Goal: Check status: Check status

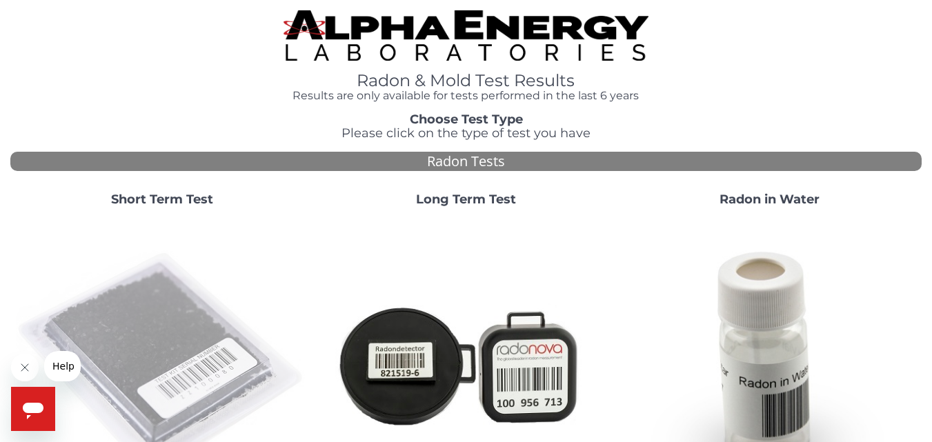
click at [128, 300] on img at bounding box center [162, 364] width 292 height 292
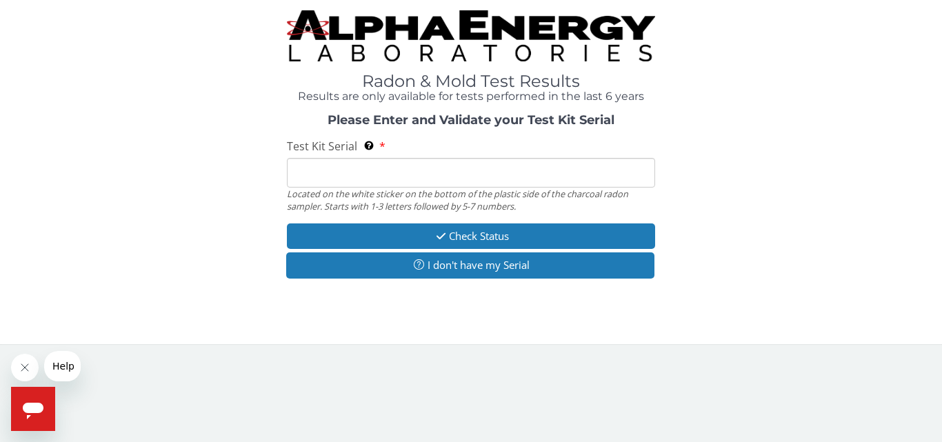
click at [321, 174] on input "Test Kit Serial Located on the white sticker on the bottom of the plastic side …" at bounding box center [471, 173] width 368 height 30
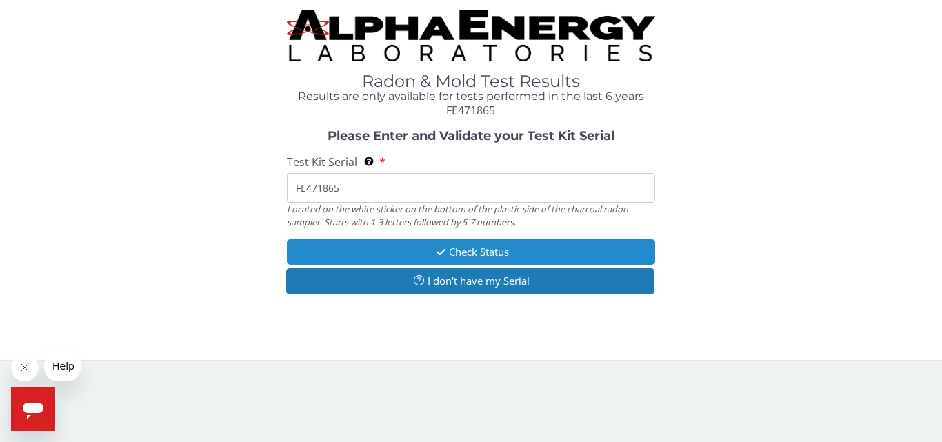
type input "FE471865"
click at [365, 250] on button "Check Status" at bounding box center [471, 252] width 368 height 26
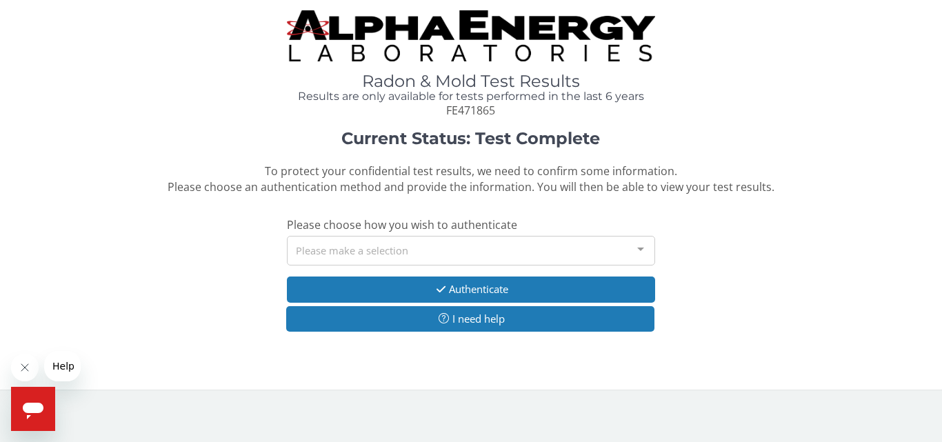
click at [641, 250] on div at bounding box center [641, 250] width 28 height 26
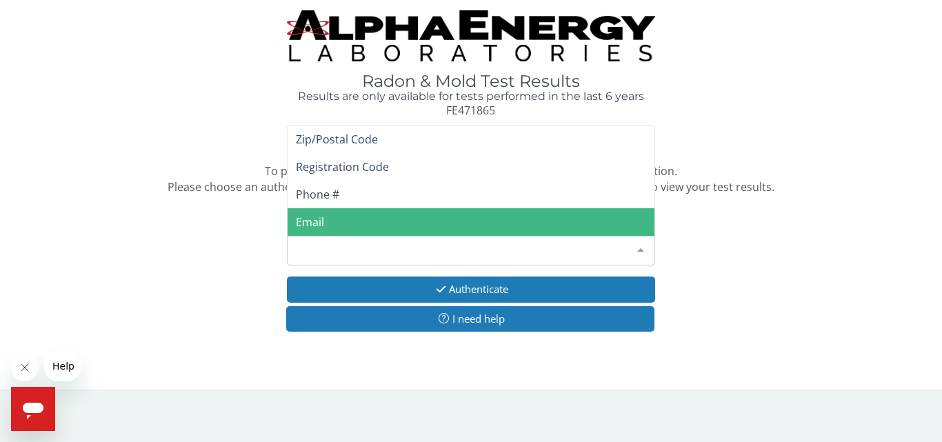
click at [410, 223] on span "Email" at bounding box center [471, 222] width 367 height 28
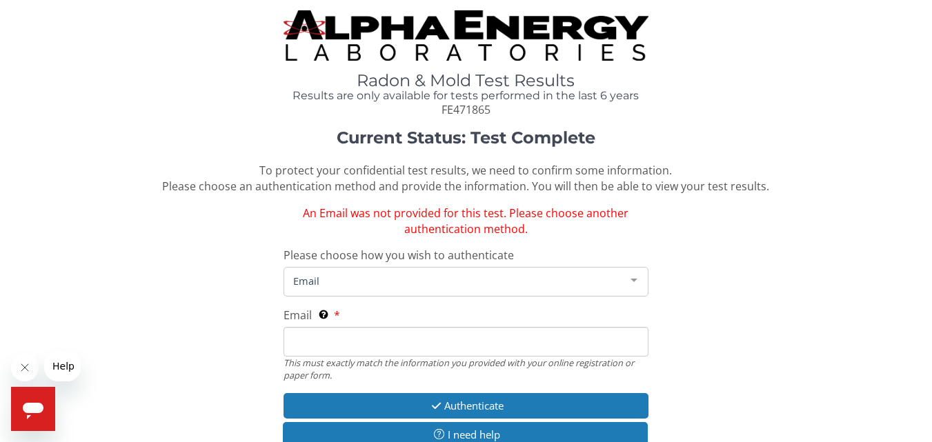
click at [368, 276] on span "Email" at bounding box center [455, 280] width 330 height 15
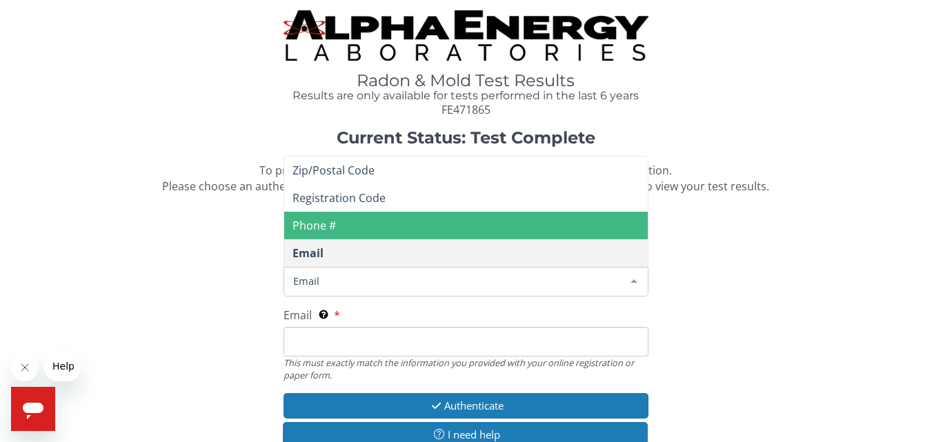
click at [348, 279] on span "Email" at bounding box center [455, 280] width 330 height 15
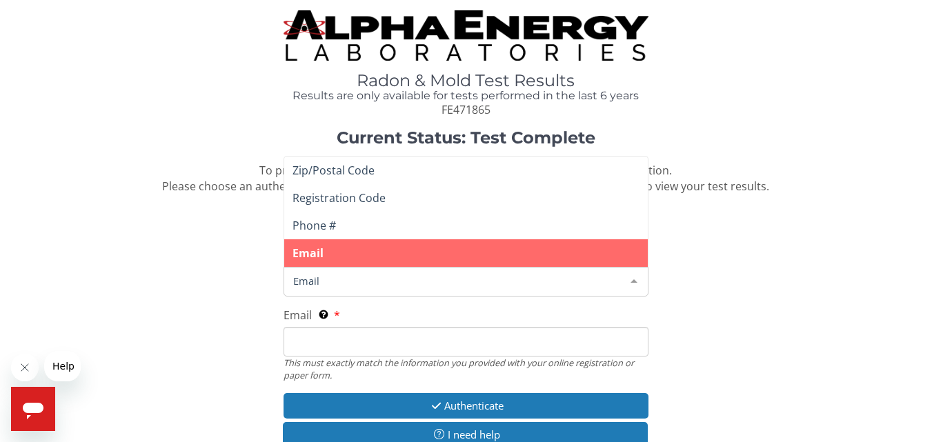
click at [348, 254] on span "Email" at bounding box center [465, 253] width 363 height 28
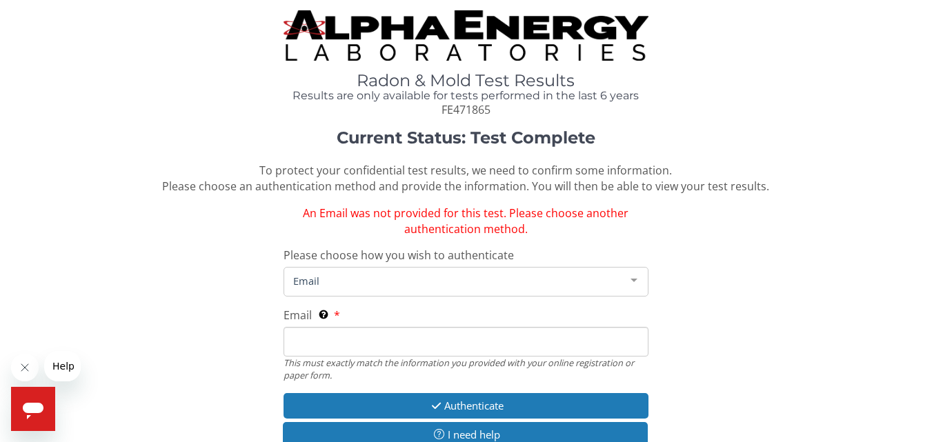
click at [303, 276] on span "Email" at bounding box center [455, 280] width 330 height 15
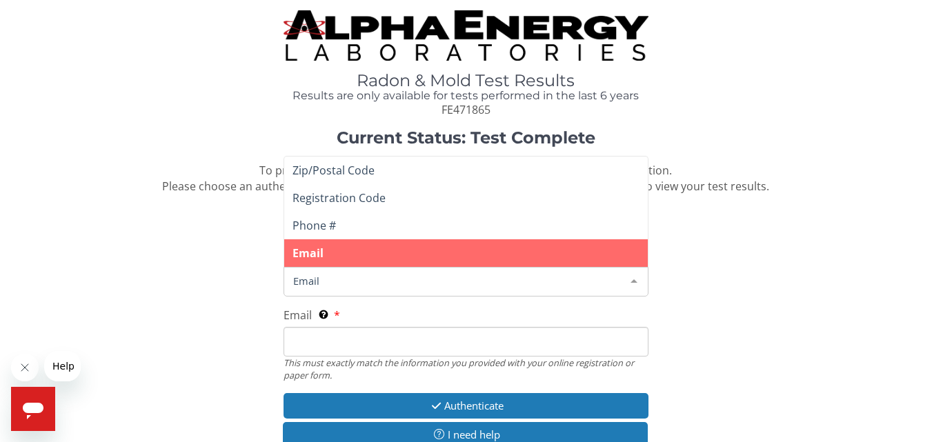
click at [341, 256] on span "Email" at bounding box center [465, 253] width 363 height 28
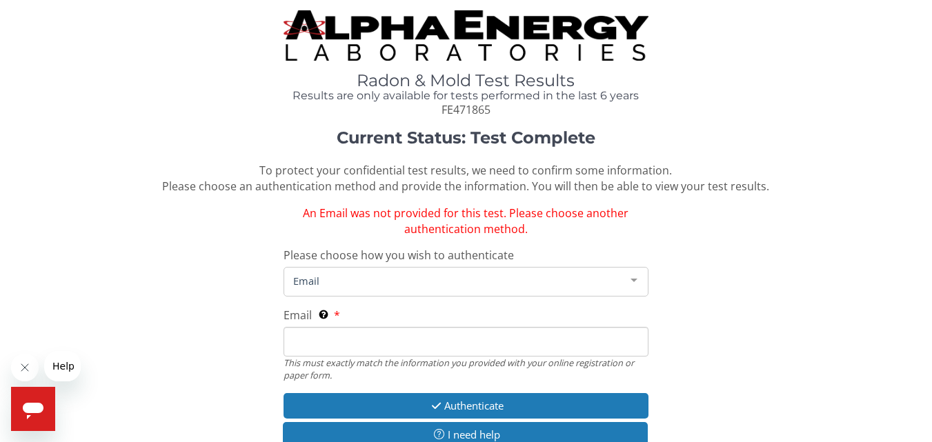
click at [316, 348] on input "Email This must exactly match the information you provided with your online reg…" at bounding box center [465, 342] width 364 height 30
type input "[EMAIL_ADDRESS][DOMAIN_NAME]"
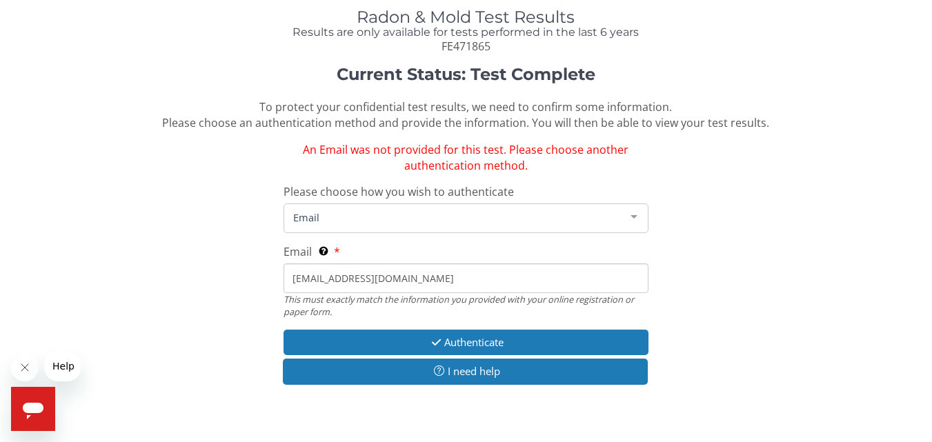
scroll to position [78, 0]
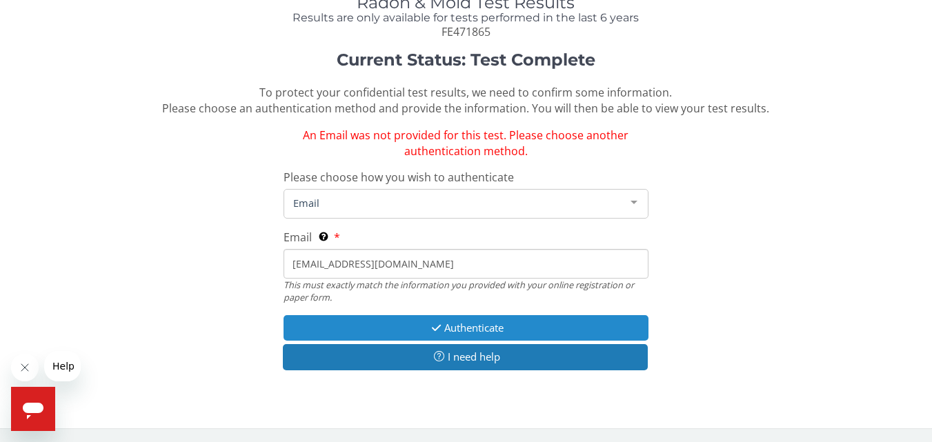
click at [390, 323] on button "Authenticate" at bounding box center [465, 328] width 364 height 26
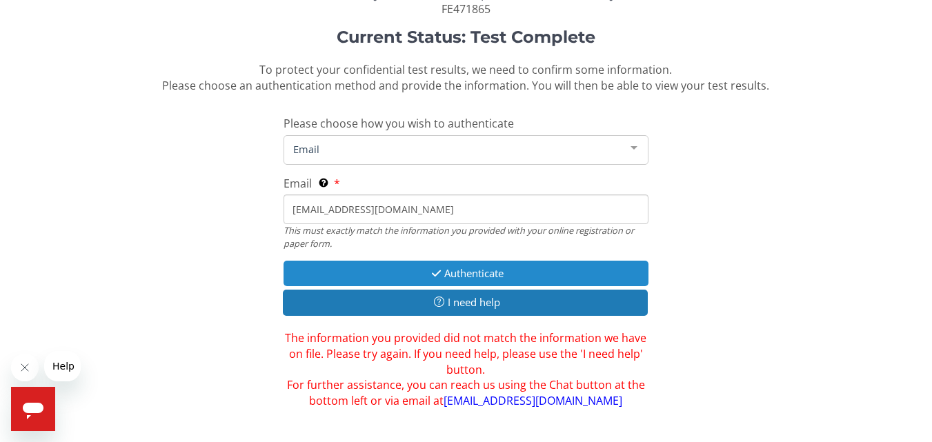
scroll to position [125, 0]
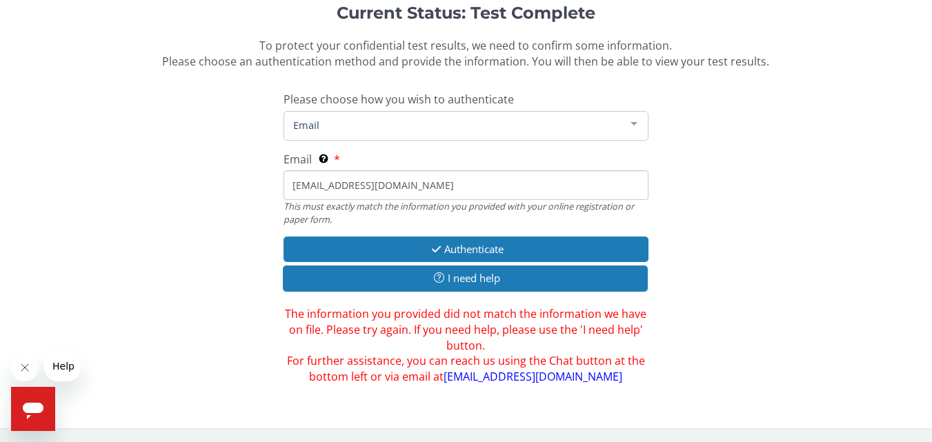
click at [730, 251] on div "Current Status: Test Complete To protect your confidential test results, we nee…" at bounding box center [465, 194] width 911 height 381
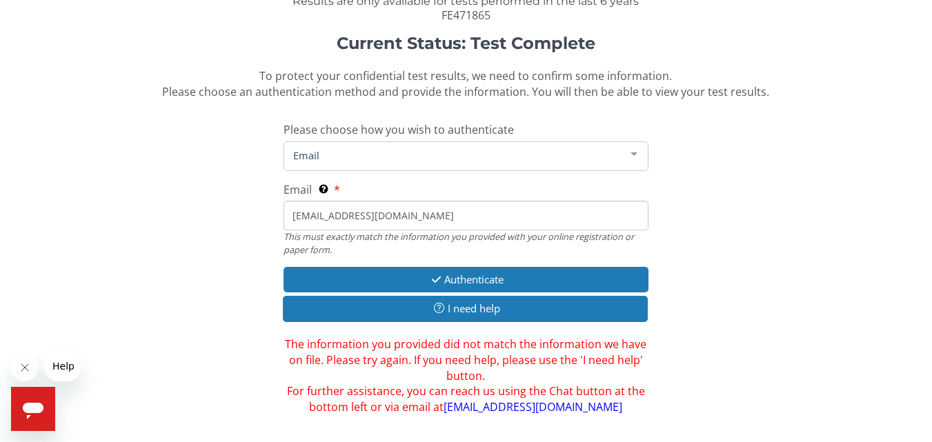
scroll to position [90, 0]
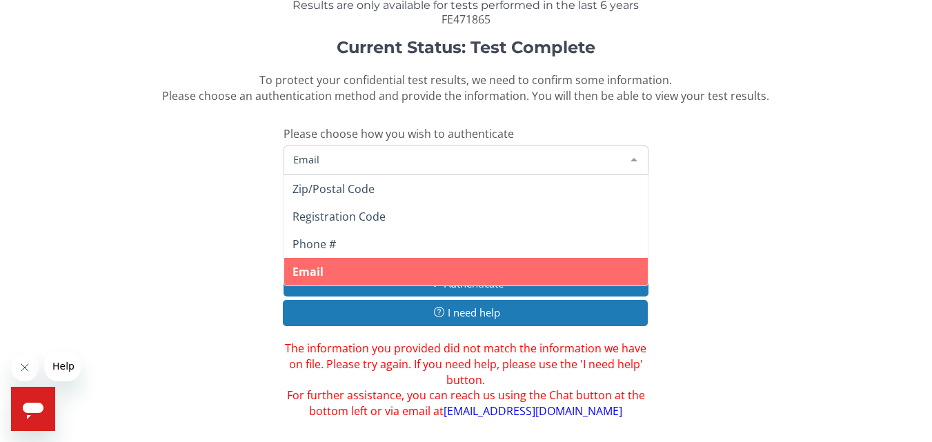
click at [633, 155] on div at bounding box center [634, 159] width 28 height 26
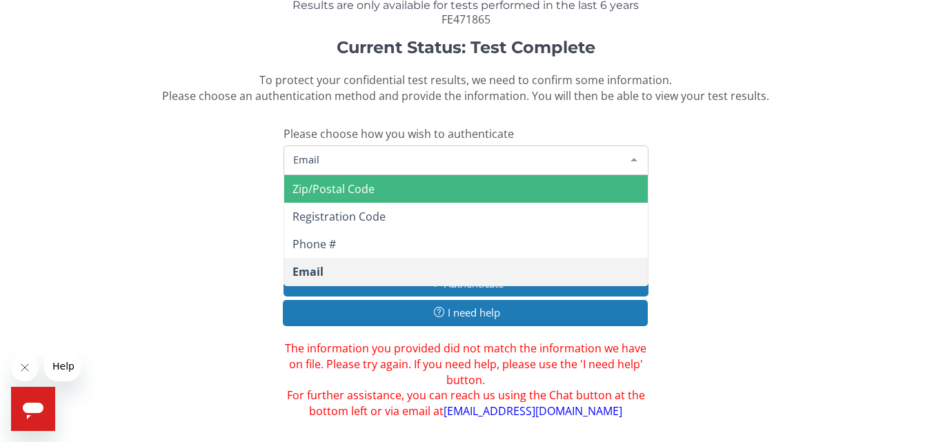
click at [376, 185] on span "Zip/Postal Code" at bounding box center [465, 189] width 363 height 28
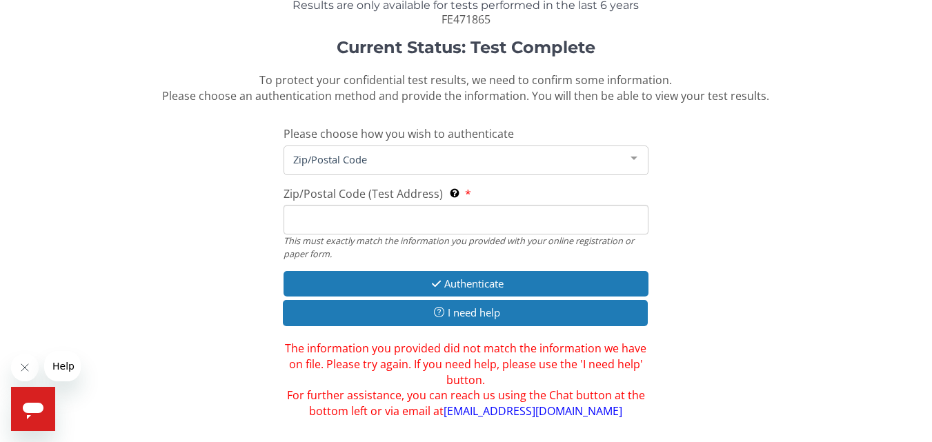
click at [403, 154] on span "Zip/Postal Code" at bounding box center [455, 159] width 330 height 15
click at [491, 163] on span "Zip/Postal Code" at bounding box center [455, 159] width 330 height 15
click at [343, 219] on input "Zip/Postal Code (Test Address) This must exactly match the information you prov…" at bounding box center [465, 220] width 364 height 30
type input "1"
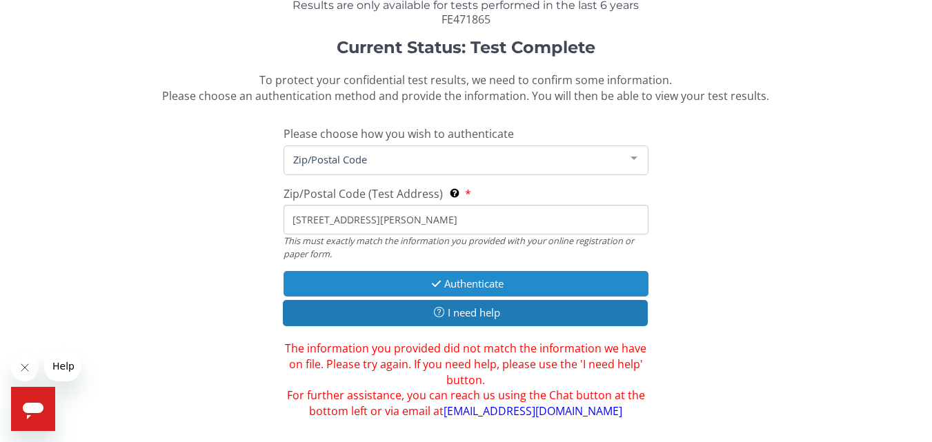
type input "[STREET_ADDRESS][PERSON_NAME]"
click at [367, 279] on button "Authenticate" at bounding box center [465, 284] width 364 height 26
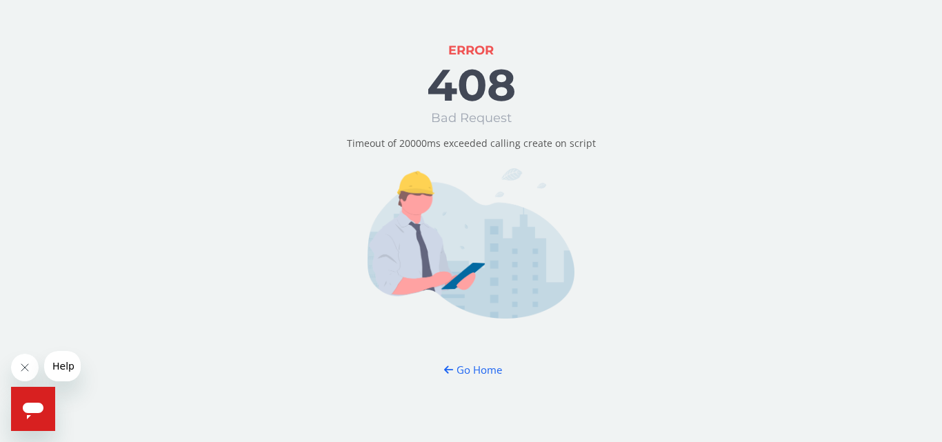
click at [64, 365] on span "Help" at bounding box center [63, 366] width 22 height 11
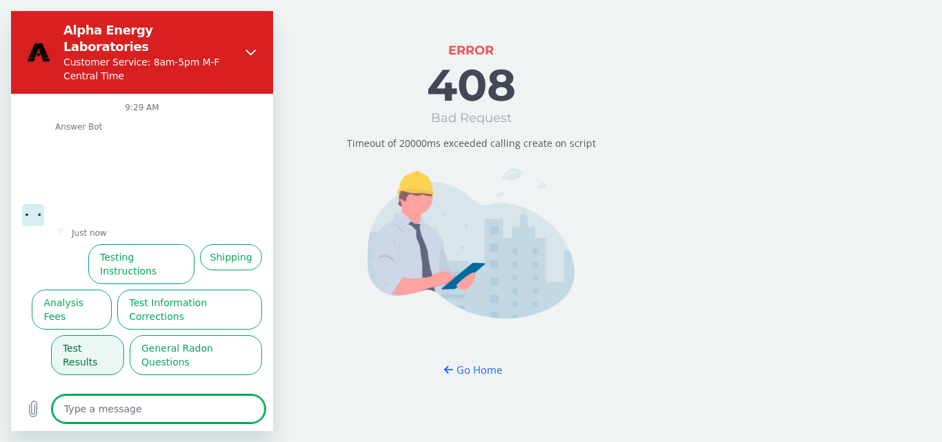
click at [100, 335] on button "Test Results" at bounding box center [87, 355] width 73 height 40
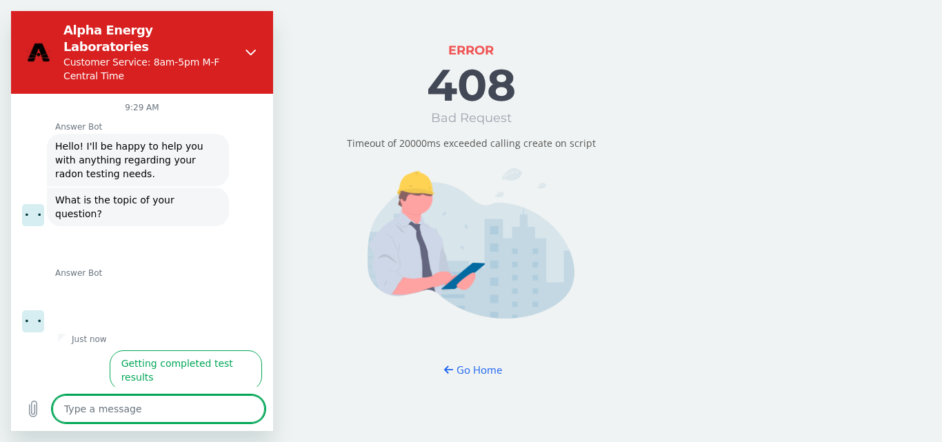
scroll to position [58, 0]
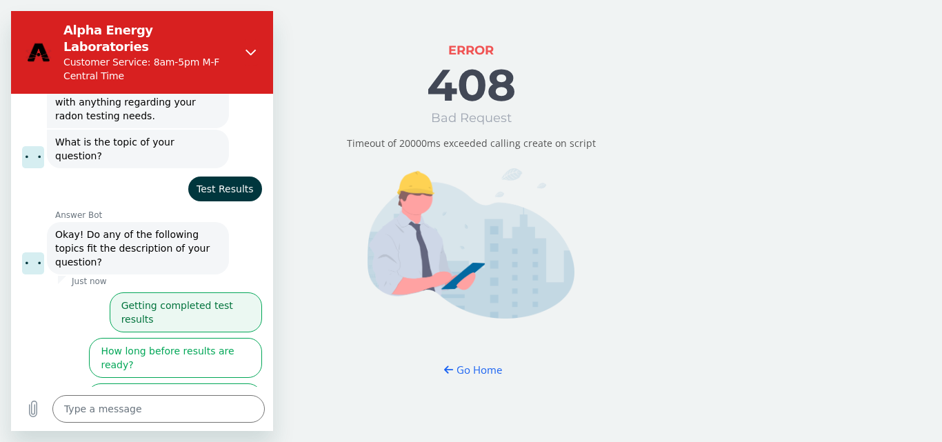
click at [132, 292] on button "Getting completed test results" at bounding box center [186, 312] width 152 height 40
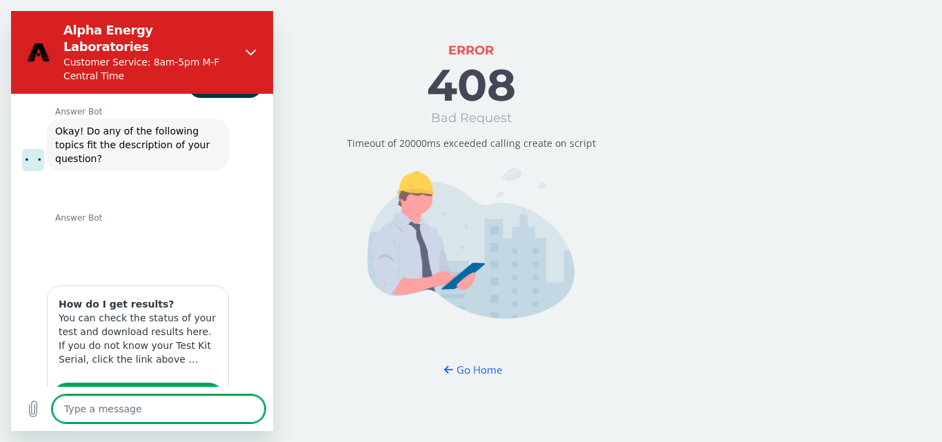
type textarea "x"
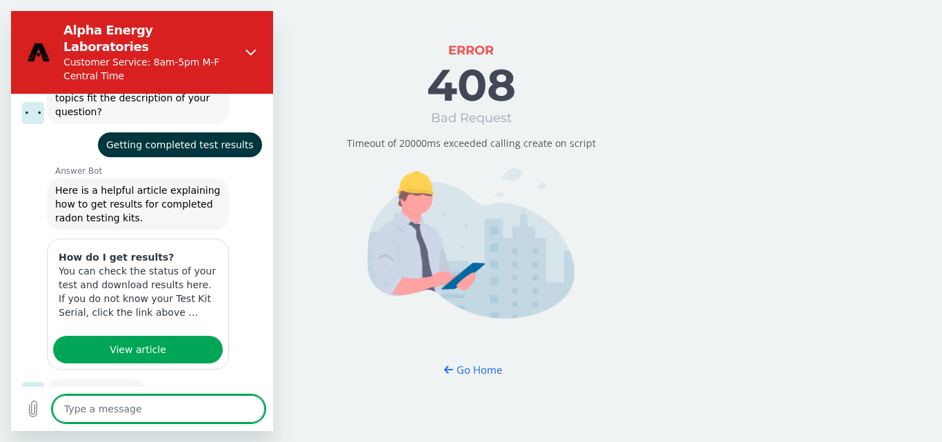
scroll to position [243, 0]
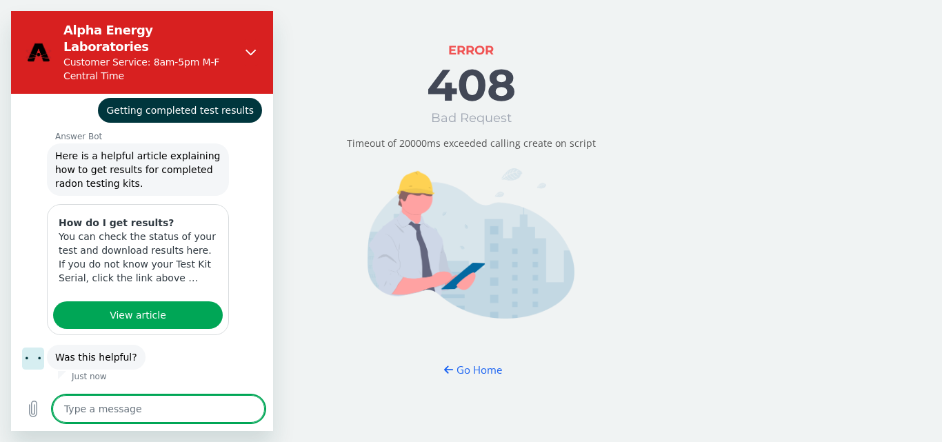
type textarea "I"
type textarea "x"
type textarea "I"
type textarea "x"
type textarea "I D"
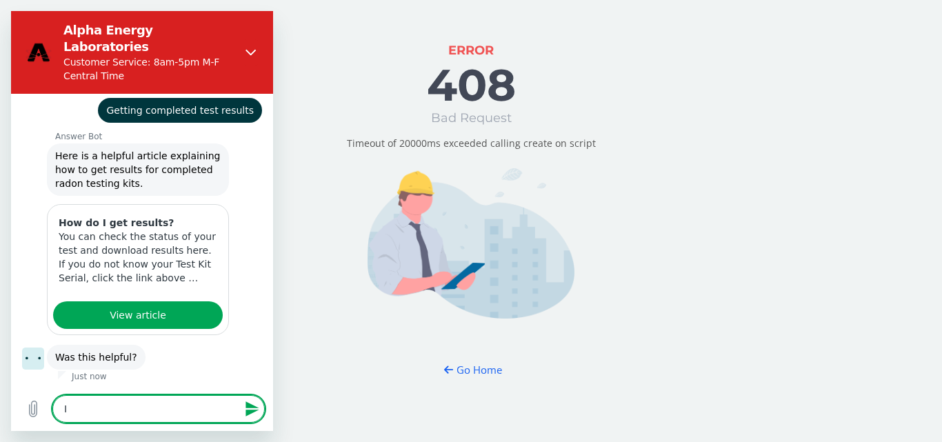
type textarea "x"
type textarea "I DI"
type textarea "x"
type textarea "I DID"
type textarea "x"
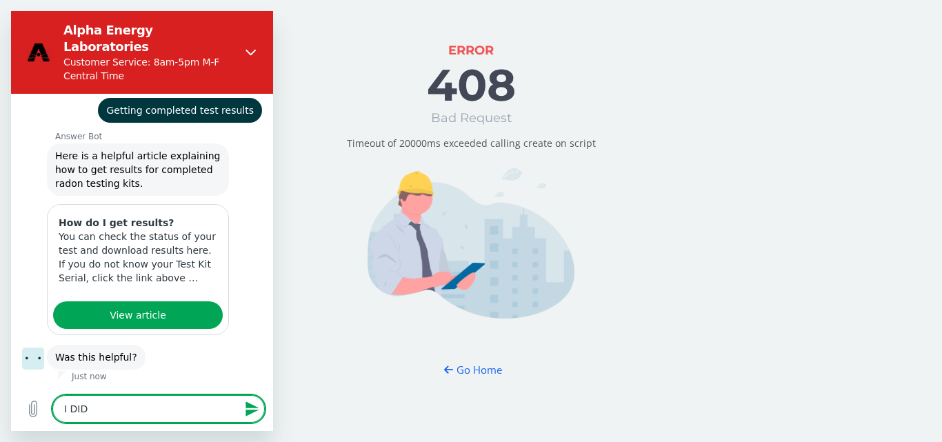
type textarea "I DID"
type textarea "x"
type textarea "I DID A"
type textarea "x"
type textarea "I DID AL"
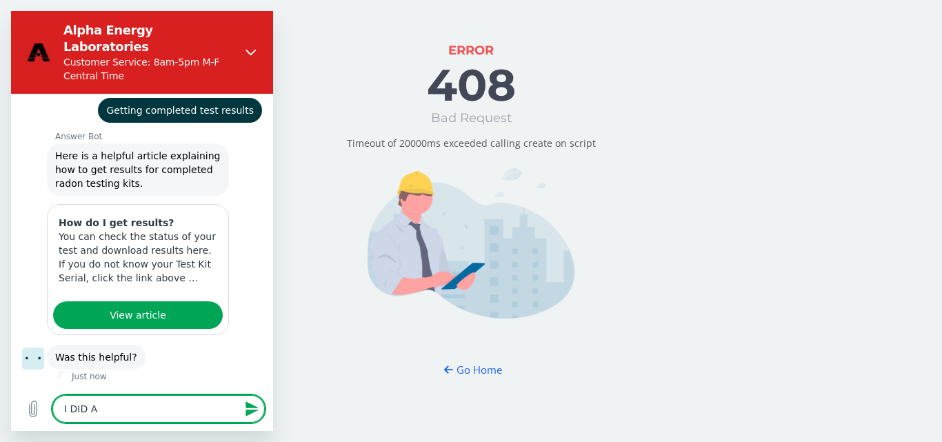
type textarea "x"
type textarea "I DID ALL"
type textarea "x"
type textarea "I DID ALL"
type textarea "x"
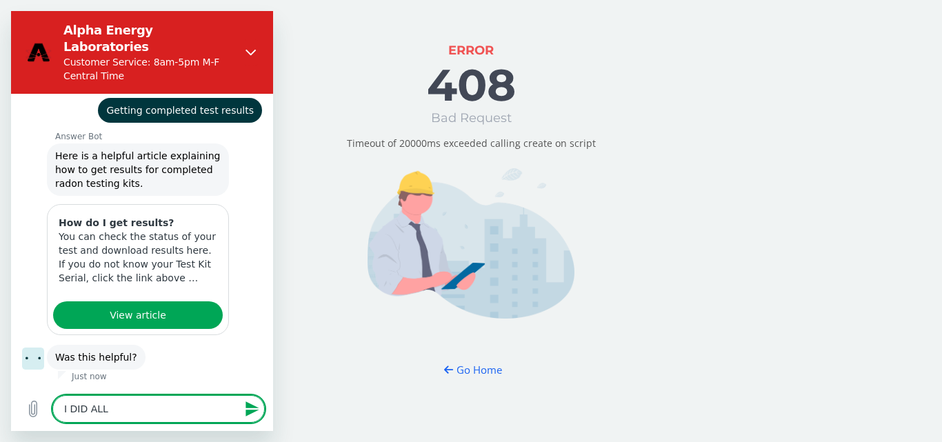
type textarea "I DID ALL T"
type textarea "x"
type textarea "I DID ALL TH"
type textarea "x"
type textarea "I DID ALL THI"
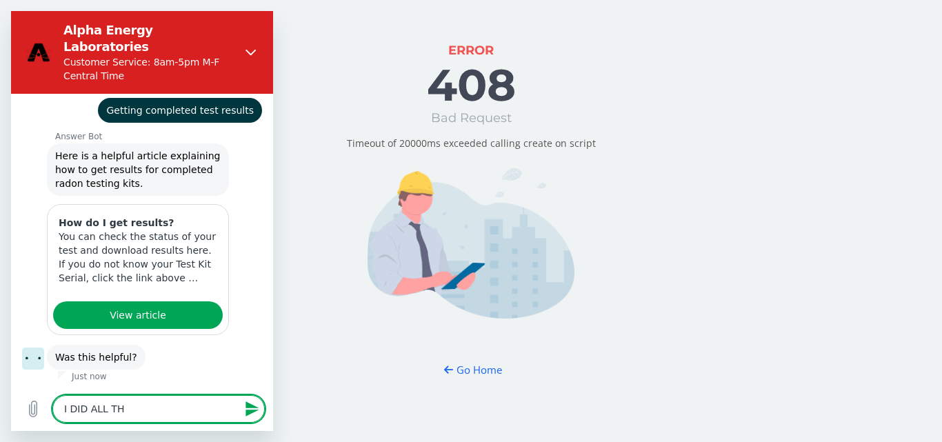
type textarea "x"
type textarea "I DID ALL THIS"
type textarea "x"
type textarea "I DID ALL THIS"
type textarea "x"
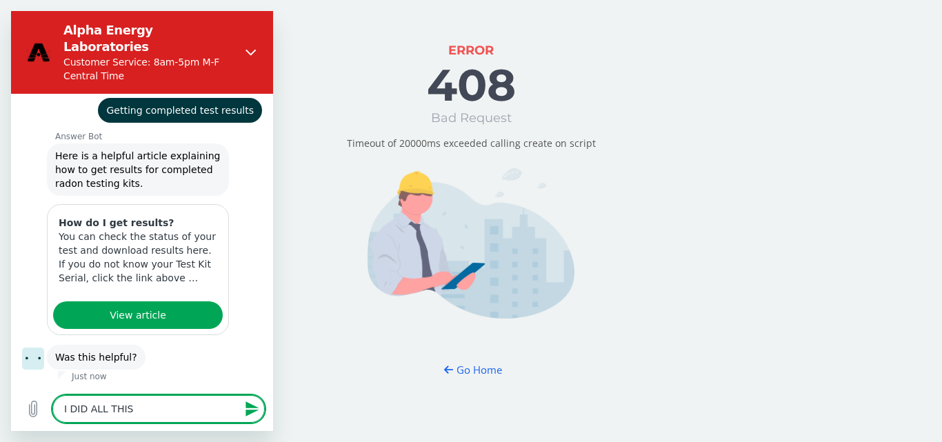
type textarea "I DID ALL THIS A"
type textarea "x"
type textarea "I DID ALL THIS AN"
type textarea "x"
type textarea "I DID ALL THIS AND"
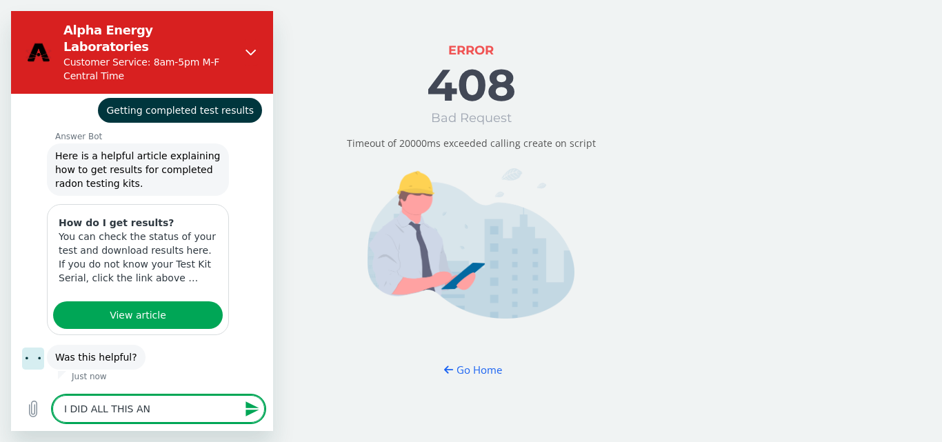
type textarea "x"
type textarea "I DID ALL THIS AND"
type textarea "x"
type textarea "I DID ALL THIS AND G"
type textarea "x"
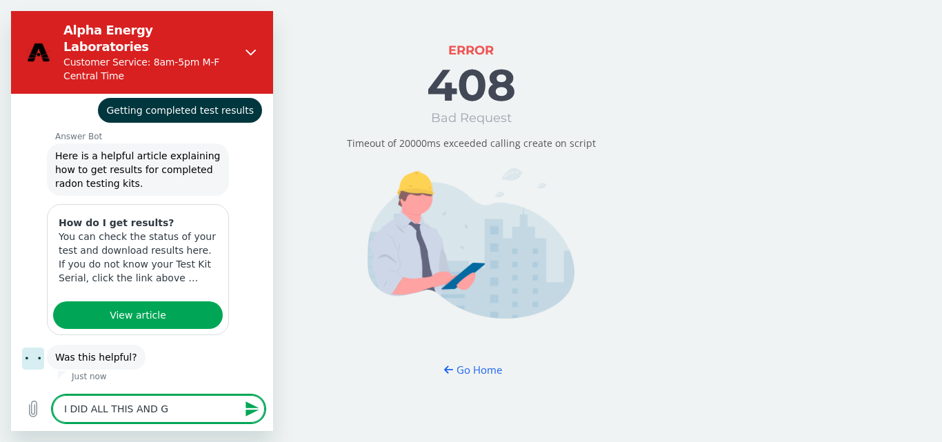
type textarea "I DID ALL THIS AND GE"
type textarea "x"
type textarea "I DID ALL THIS AND GET"
type textarea "x"
type textarea "I DID ALL THIS AND GET"
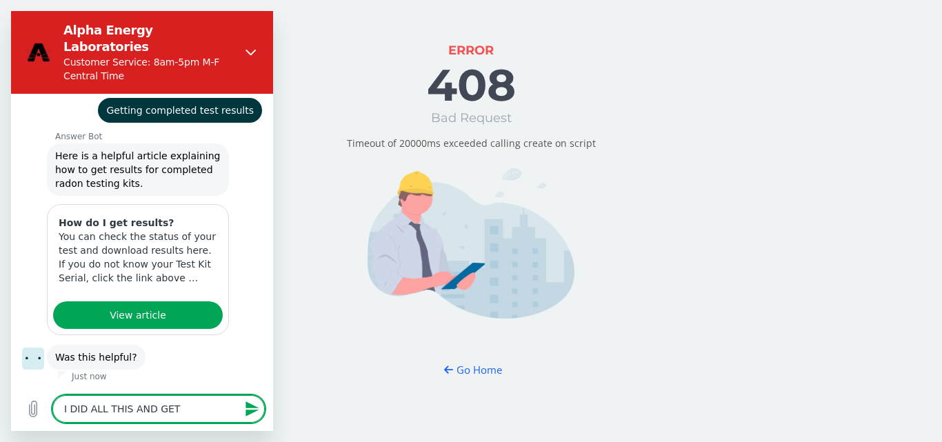
type textarea "x"
type textarea "I DID ALL THIS AND GET E"
type textarea "x"
type textarea "I DID ALL THIS AND GET ER"
type textarea "x"
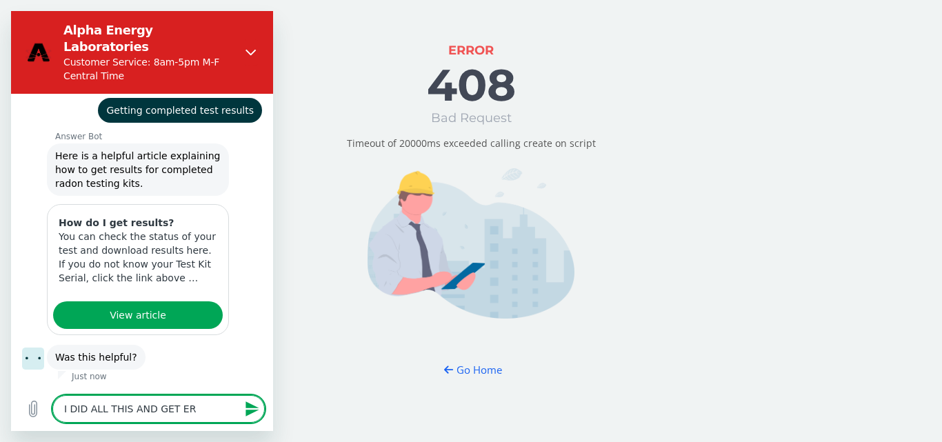
type textarea "I DID ALL THIS AND GET ERR"
type textarea "x"
type textarea "I DID ALL THIS AND GET ERRO"
type textarea "x"
type textarea "I DID ALL THIS AND GET ERROR"
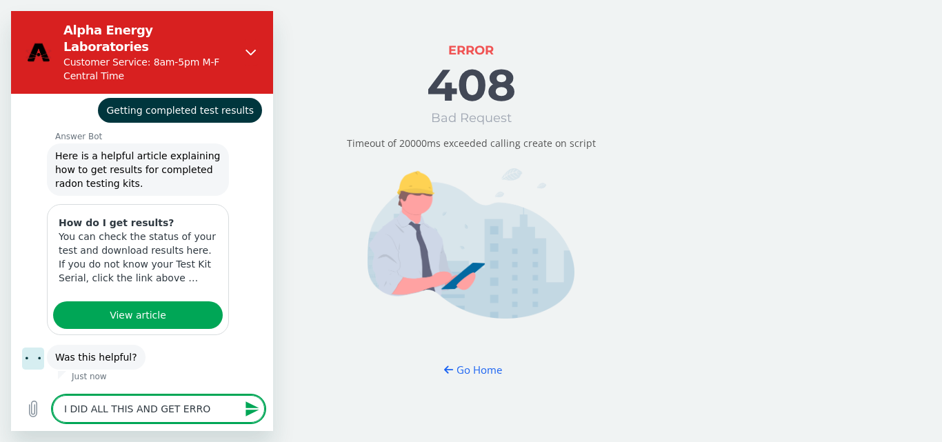
type textarea "x"
type textarea "I DID ALL THIS AND GET ERROR"
type textarea "x"
type textarea "I DID ALL THIS AND GET ERROR T"
type textarea "x"
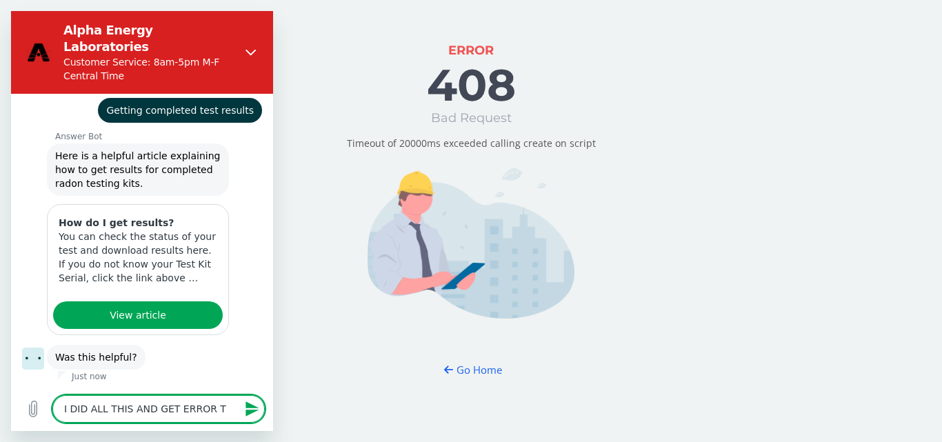
type textarea "I DID ALL THIS AND GET ERROR TI"
type textarea "x"
type textarea "I DID ALL THIS AND GET ERROR [PERSON_NAME]"
type textarea "x"
type textarea "I DID ALL THIS AND GET ERROR TIME"
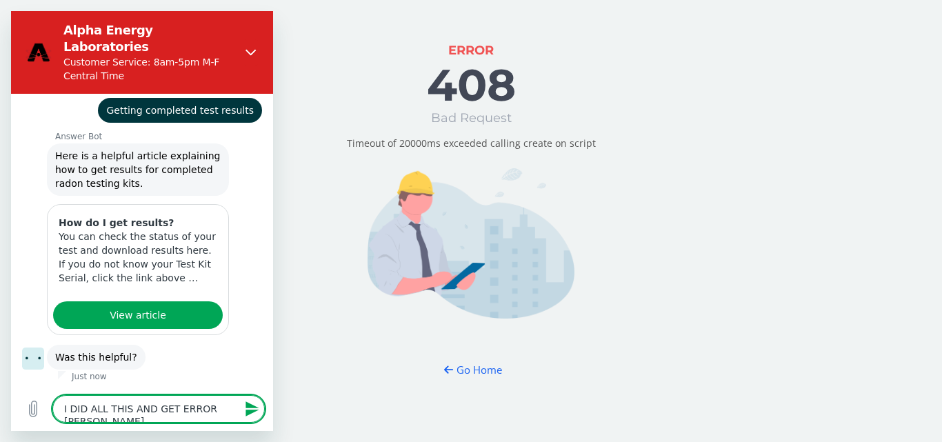
type textarea "x"
type textarea "I DID ALL THIS AND GET ERROR TIME"
type textarea "x"
type textarea "I DID ALL THIS AND GET ERROR TIME O"
type textarea "x"
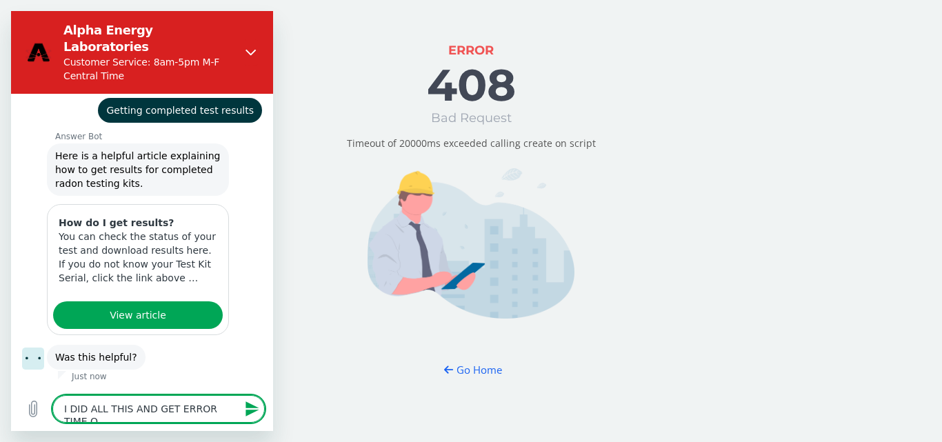
type textarea "I DID ALL THIS AND GET ERROR TIME OU"
type textarea "x"
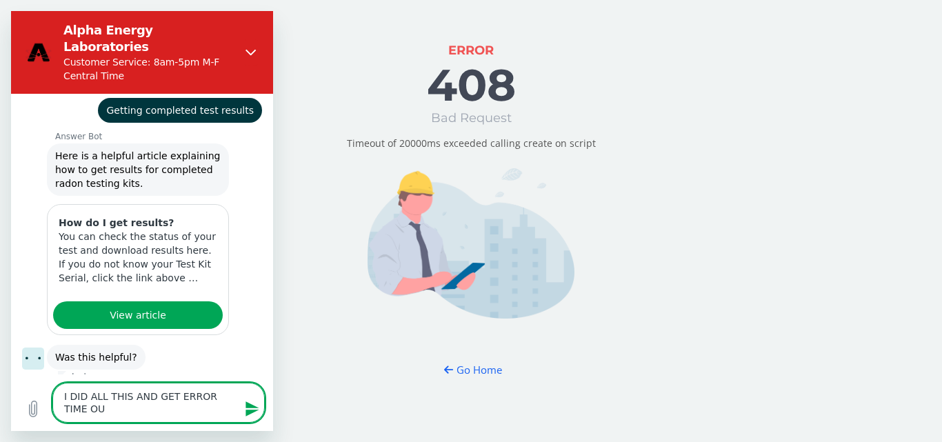
type textarea "I DID ALL THIS AND GET ERROR TIME OUT"
type textarea "x"
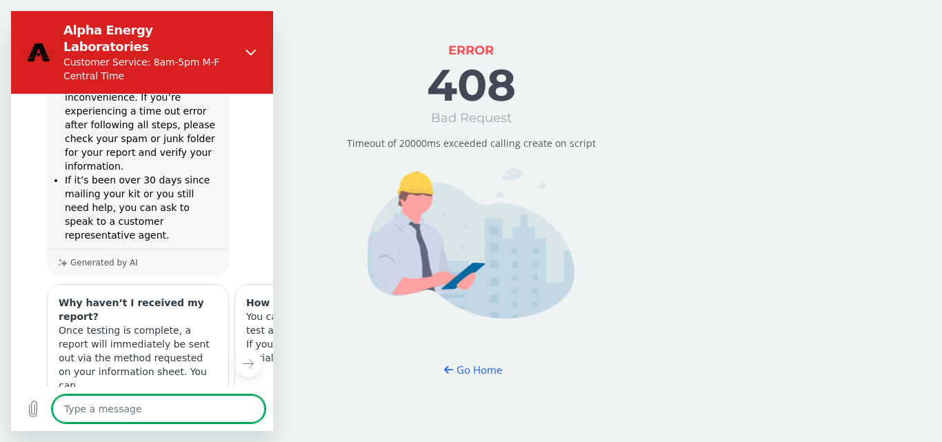
scroll to position [610, 0]
type textarea "x"
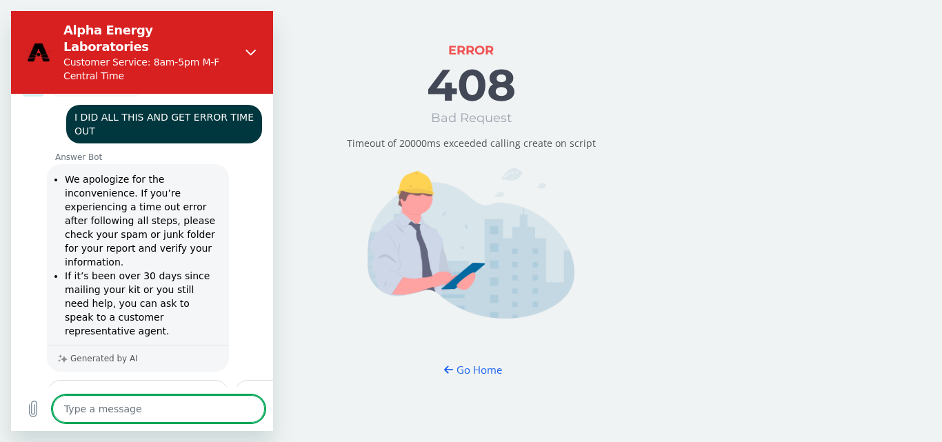
scroll to position [507, 0]
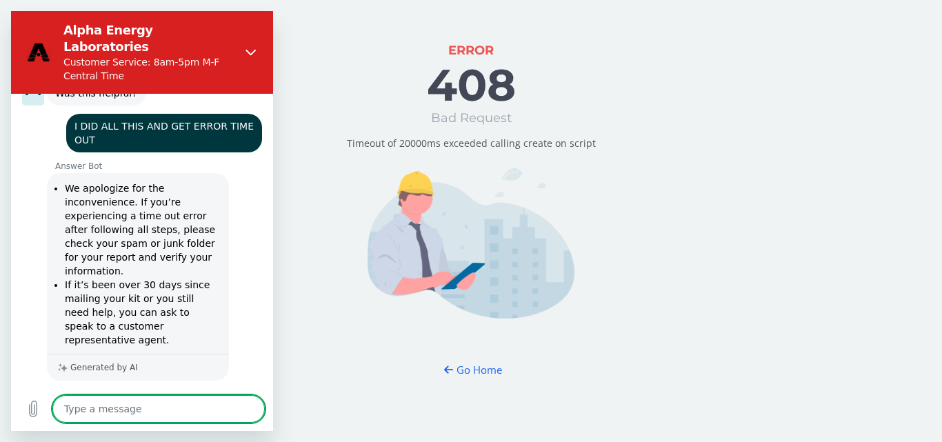
type textarea "I"
type textarea "x"
type textarea "I"
type textarea "x"
type textarea "I G"
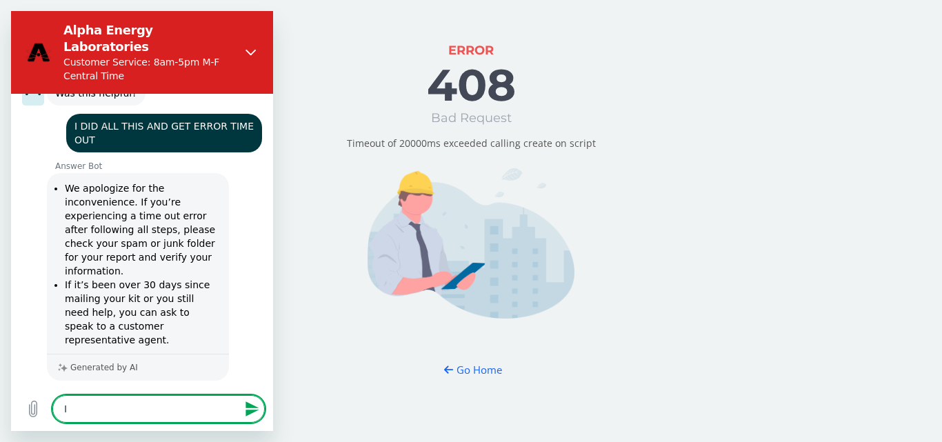
type textarea "x"
type textarea "I GO"
type textarea "x"
type textarea "I GOT"
type textarea "x"
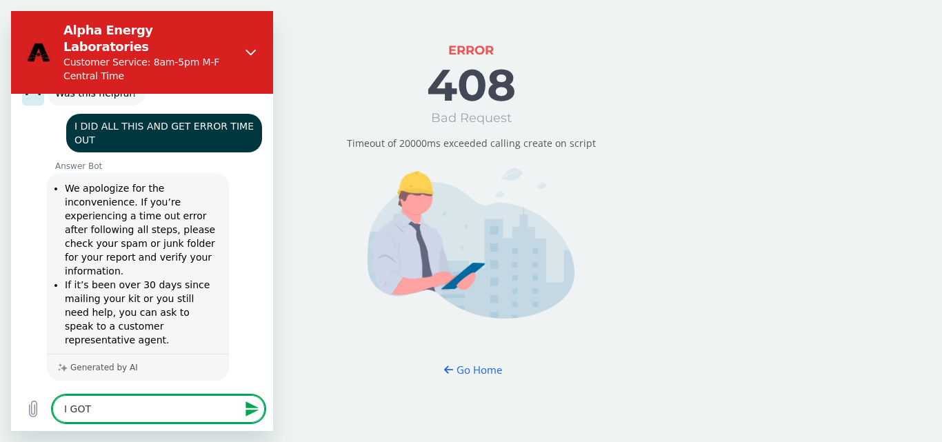
type textarea "I GOT"
type textarea "x"
type textarea "I GOT A"
type textarea "x"
type textarea "I GOT A"
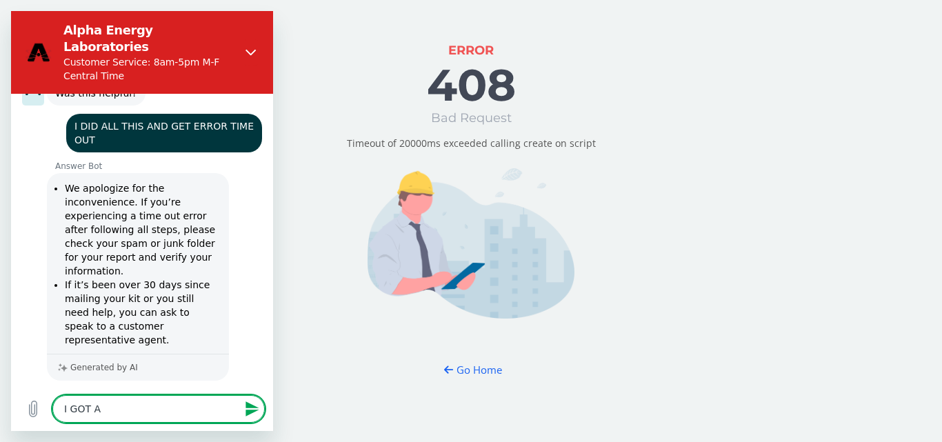
type textarea "x"
type textarea "I GOT A M"
type textarea "x"
type textarea "I GOT A ME"
type textarea "x"
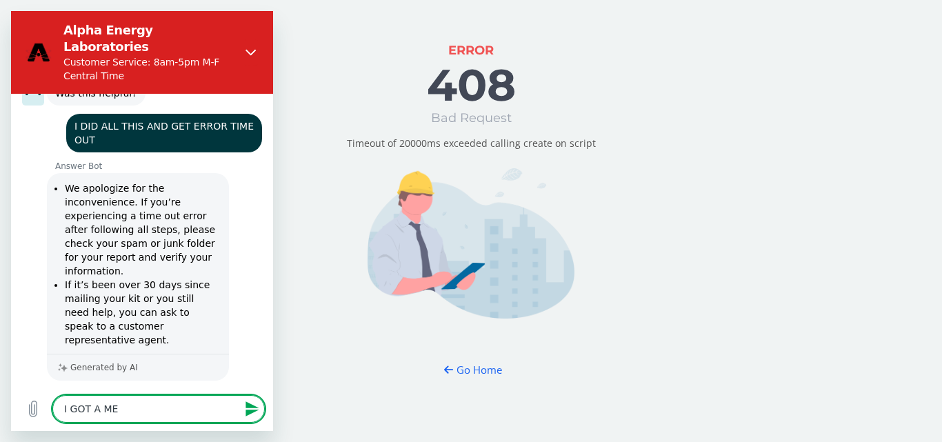
type textarea "I GOT A MES"
type textarea "x"
type textarea "I GOT A MESS"
type textarea "x"
type textarea "I GOT A MESSA"
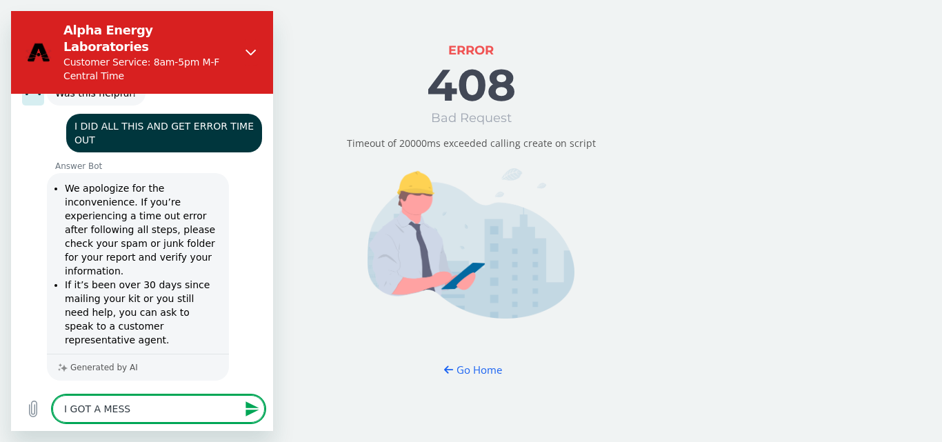
type textarea "x"
type textarea "I GOT A MESSAG"
type textarea "x"
type textarea "I GOT A MESSAGE"
type textarea "x"
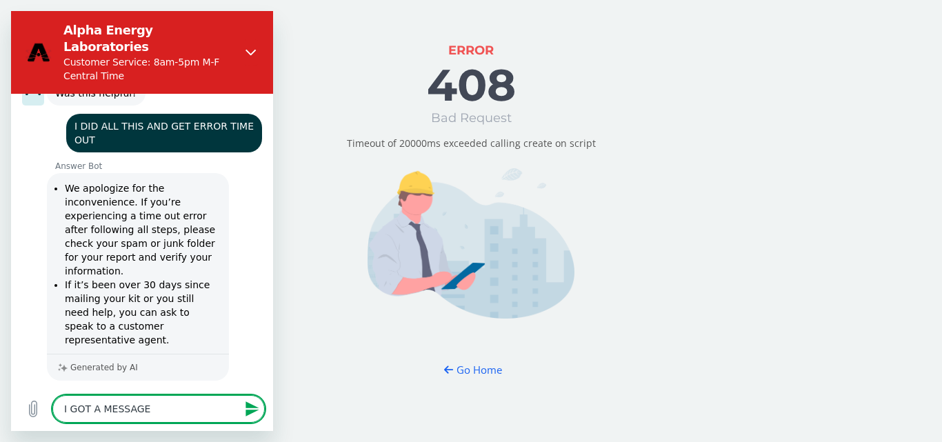
type textarea "I GOT A MESSAGE"
type textarea "x"
type textarea "I GOT A MESSAGE O"
type textarea "x"
type textarea "I GOT A MESSAGE ON"
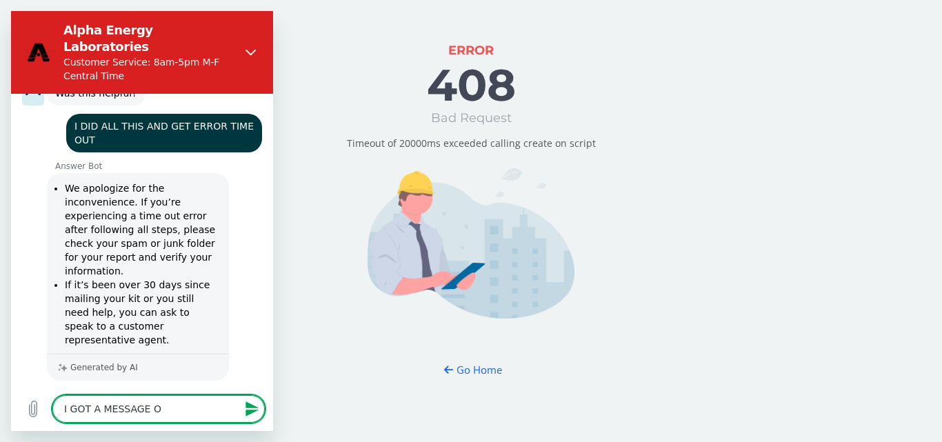
type textarea "x"
type textarea "I GOT A MESSAGE ON"
type textarea "x"
type textarea "I GOT A MESSAGE ON M"
type textarea "x"
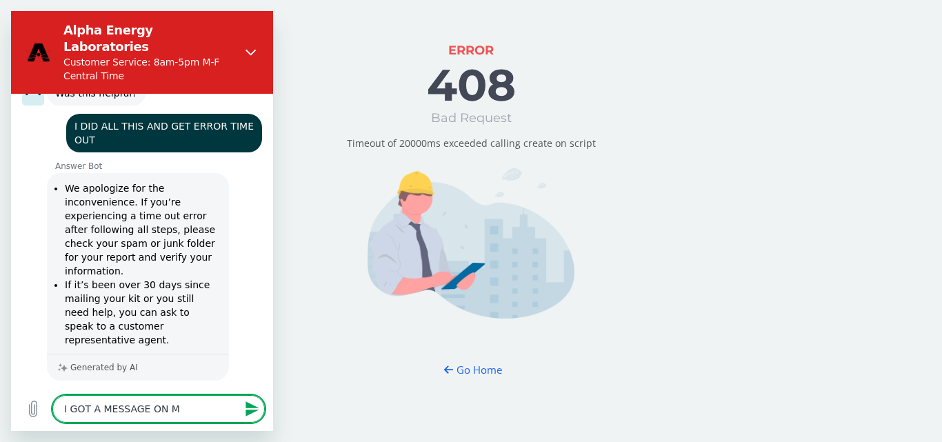
type textarea "I GOT A MESSAGE ON MY"
type textarea "x"
type textarea "I GOT A MESSAGE ON MY"
type textarea "x"
type textarea "I GOT A MESSAGE ON MY P"
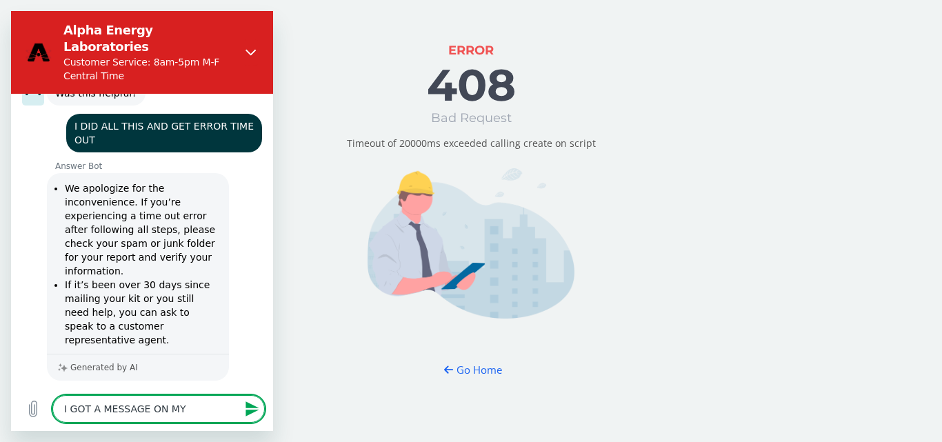
type textarea "x"
type textarea "I GOT A MESSAGE ON MY PH"
type textarea "x"
type textarea "I GOT A MESSAGE ON MY PHO"
type textarea "x"
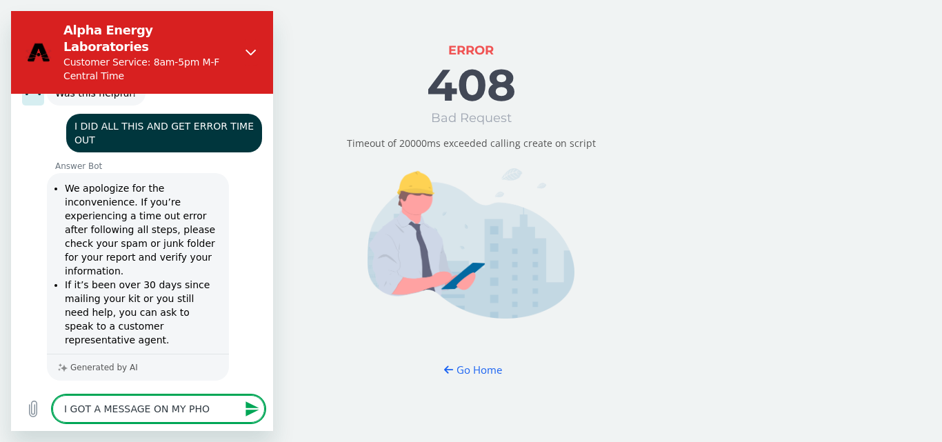
type textarea "I GOT A MESSAGE ON MY PHON"
type textarea "x"
type textarea "I GOT A MESSAGE ON MY PHONE"
type textarea "x"
type textarea "I GOT A MESSAGE ON MY PHONE"
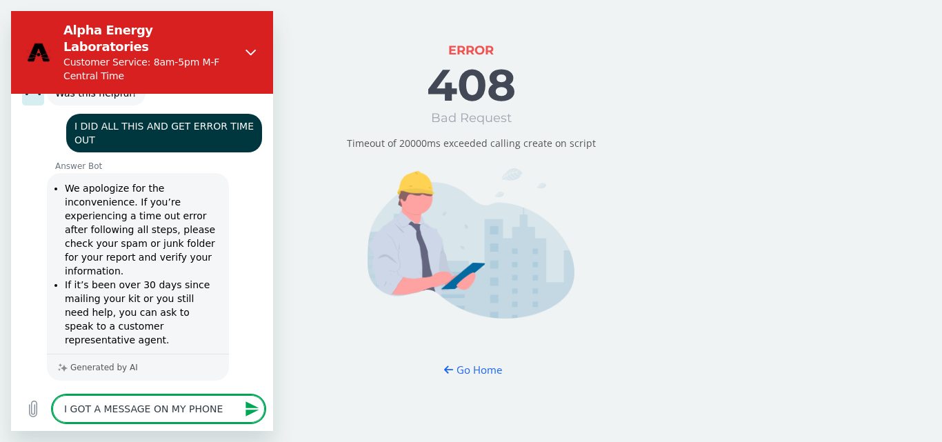
type textarea "x"
type textarea "I GOT A MESSAGE ON MY PHONE S"
type textarea "x"
type textarea "I GOT A MESSAGE ON MY PHONE SA"
type textarea "x"
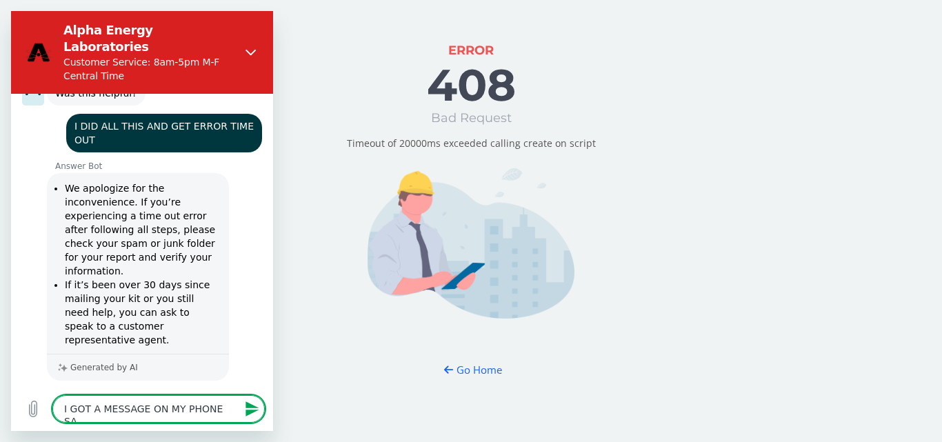
type textarea "I GOT A MESSAGE ON MY PHONE SAY"
type textarea "x"
type textarea "I GOT A MESSAGE ON MY PHONE SAYI"
type textarea "x"
type textarea "I GOT A MESSAGE ON MY PHONE SAYIN"
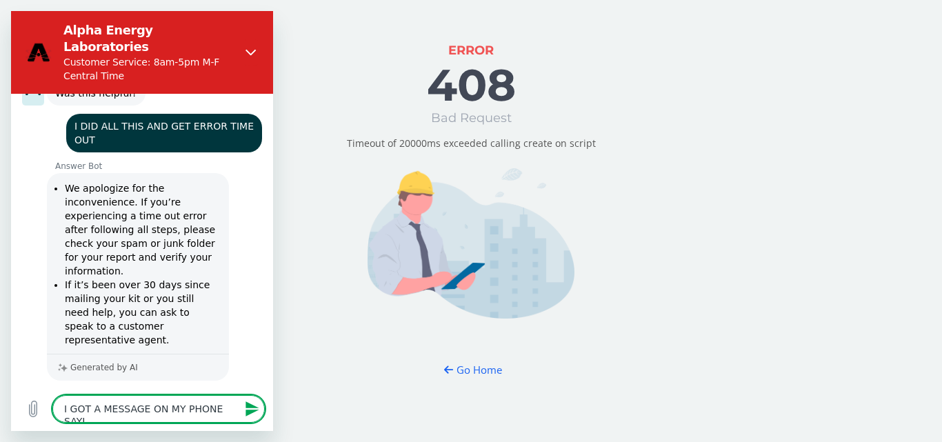
type textarea "x"
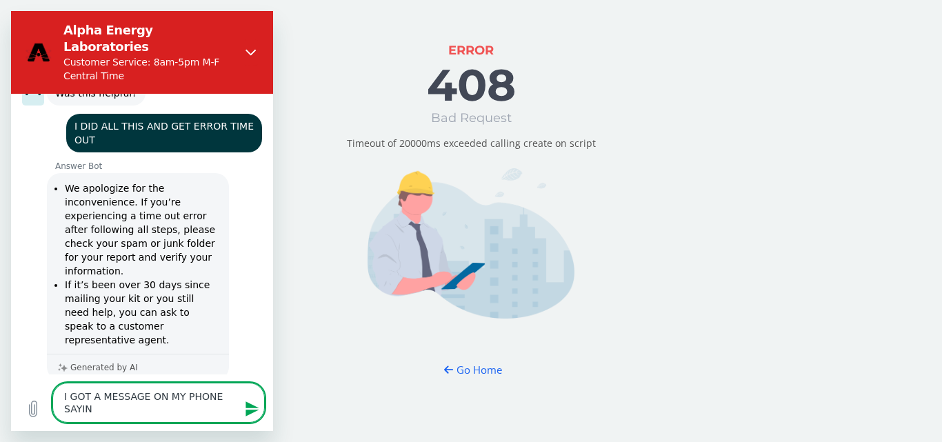
type textarea "I GOT A MESSAGE ON MY PHONE SAYING"
type textarea "x"
type textarea "I GOT A MESSAGE ON MY PHONE SAYING"
type textarea "x"
type textarea "I GOT A MESSAGE ON MY PHONE SAYING R"
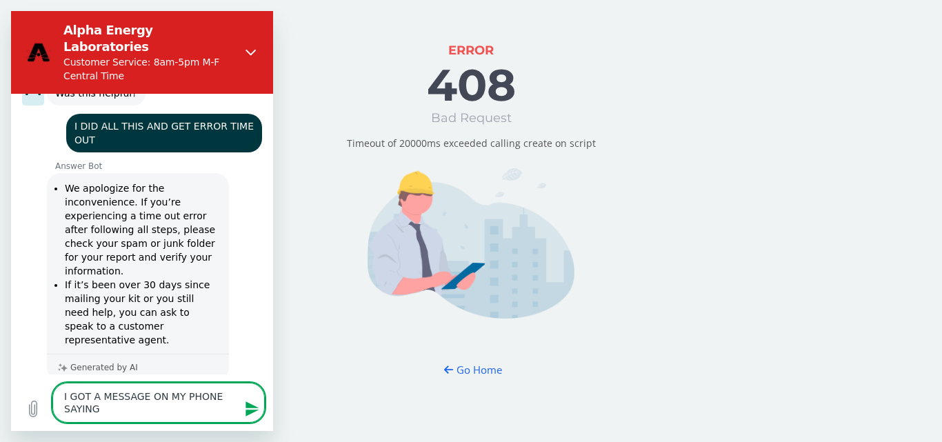
type textarea "x"
type textarea "I GOT A MESSAGE ON MY PHONE SAYING RE"
type textarea "x"
type textarea "I GOT A MESSAGE ON MY PHONE SAYING RES"
type textarea "x"
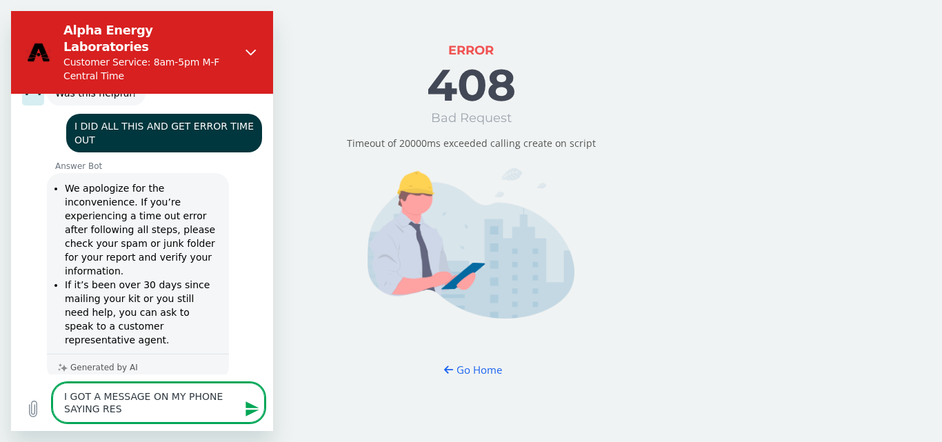
type textarea "I GOT A MESSAGE ON MY PHONE SAYING RESU"
type textarea "x"
type textarea "I GOT A MESSAGE ON MY PHONE SAYING RESUL"
type textarea "x"
type textarea "I GOT A MESSAGE ON MY PHONE SAYING RESULT"
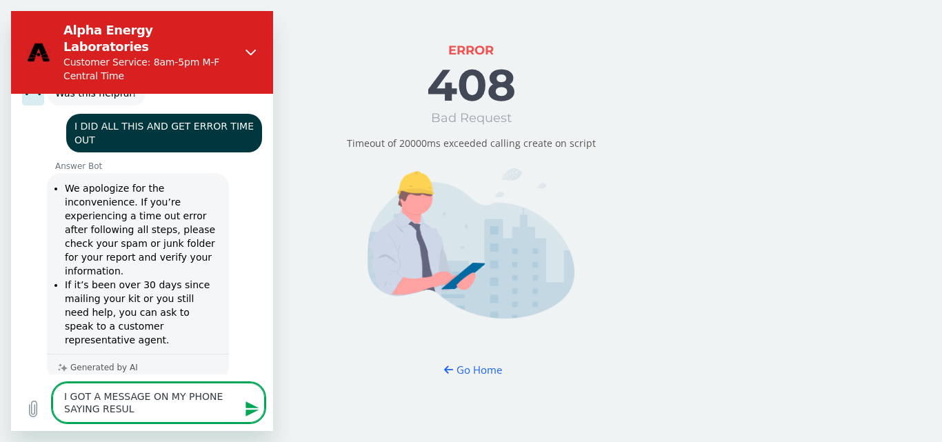
type textarea "x"
type textarea "I GOT A MESSAGE ON MY PHONE SAYING RESULTS"
type textarea "x"
type textarea "I GOT A MESSAGE ON MY PHONE SAYING RESULTS"
type textarea "x"
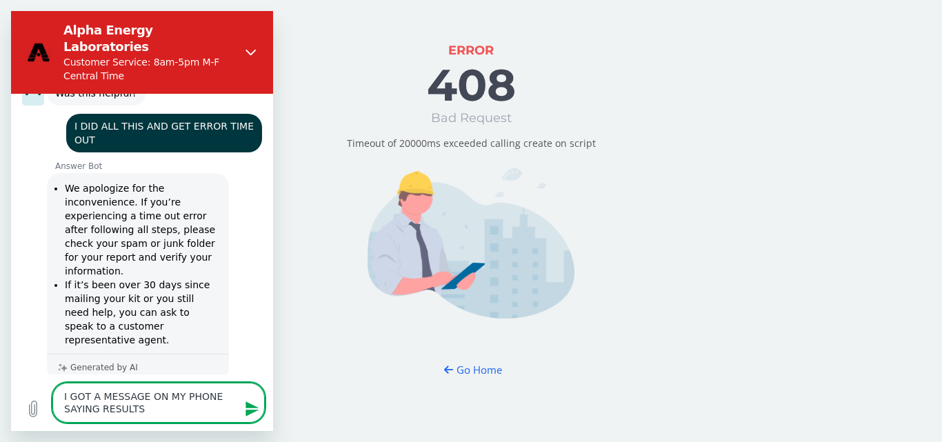
type textarea "I GOT A MESSAGE ON MY PHONE SAYING RESULTS A"
type textarea "x"
type textarea "I GOT A MESSAGE ON MY PHONE SAYING RESULTS AR"
type textarea "x"
type textarea "I GOT A MESSAGE ON MY PHONE SAYING RESULTS ARE"
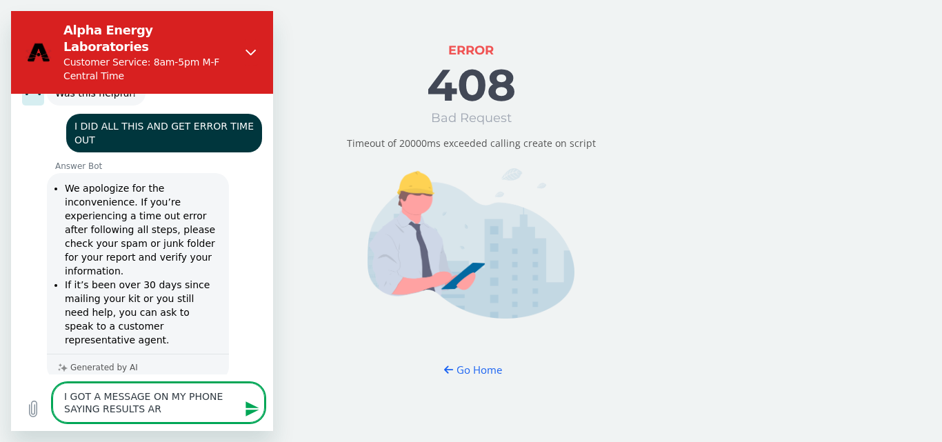
type textarea "x"
type textarea "I GOT A MESSAGE ON MY PHONE SAYING RESULTS ARE"
type textarea "x"
type textarea "I GOT A MESSAGE ON MY PHONE SAYING RESULTS ARE A"
type textarea "x"
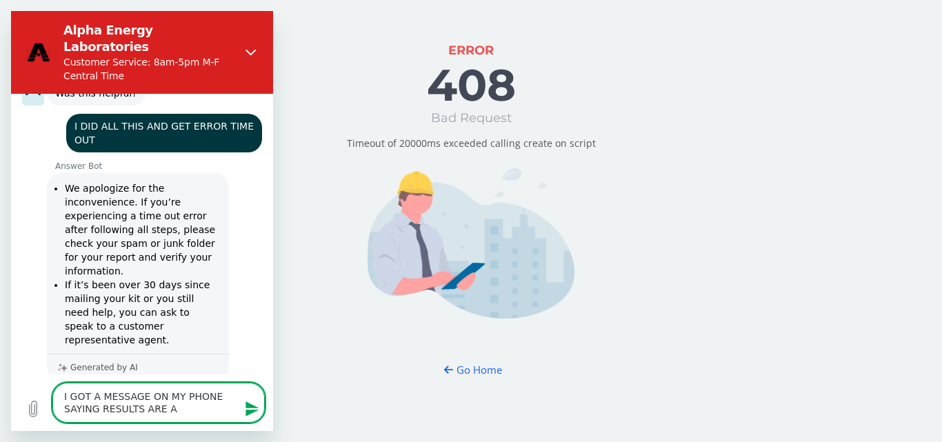
type textarea "I GOT A MESSAGE ON MY PHONE SAYING RESULTS ARE AV"
type textarea "x"
type textarea "I GOT A MESSAGE ON MY PHONE SAYING RESULTS ARE AVA"
type textarea "x"
type textarea "I GOT A MESSAGE ON MY PHONE SAYING RESULTS ARE AVAI"
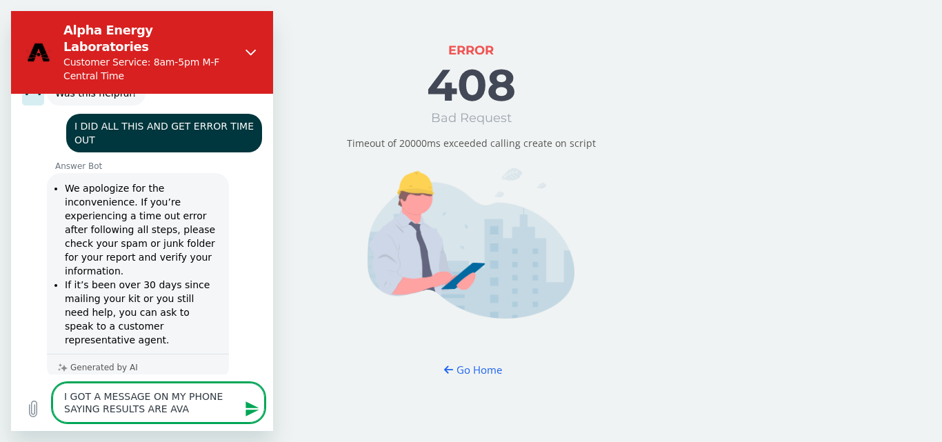
type textarea "x"
type textarea "I GOT A MESSAGE ON MY PHONE SAYING RESULTS ARE AVAIL"
type textarea "x"
type textarea "I GOT A MESSAGE ON MY PHONE SAYING RESULTS ARE AVAILA"
type textarea "x"
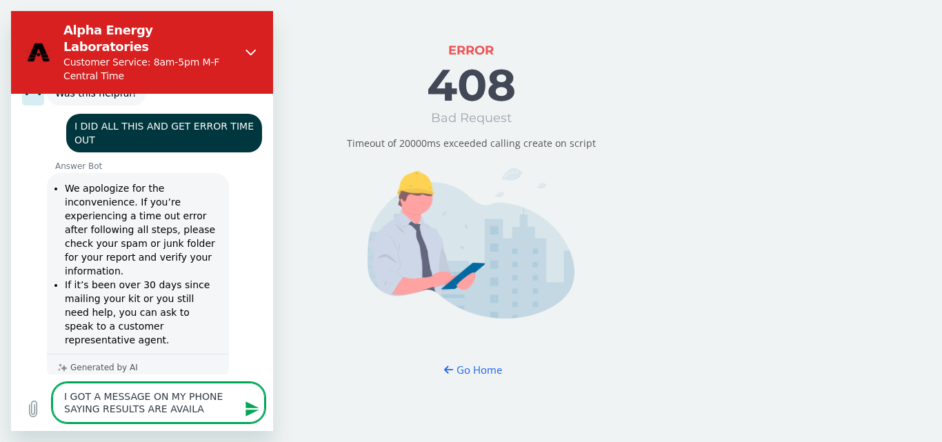
type textarea "I GOT A MESSAGE ON MY PHONE SAYING RESULTS ARE AVAILAB"
type textarea "x"
type textarea "I GOT A MESSAGE ON MY PHONE SAYING RESULTS ARE AVAILABL"
type textarea "x"
type textarea "I GOT A MESSAGE ON MY PHONE SAYING RESULTS ARE AVAILABLE"
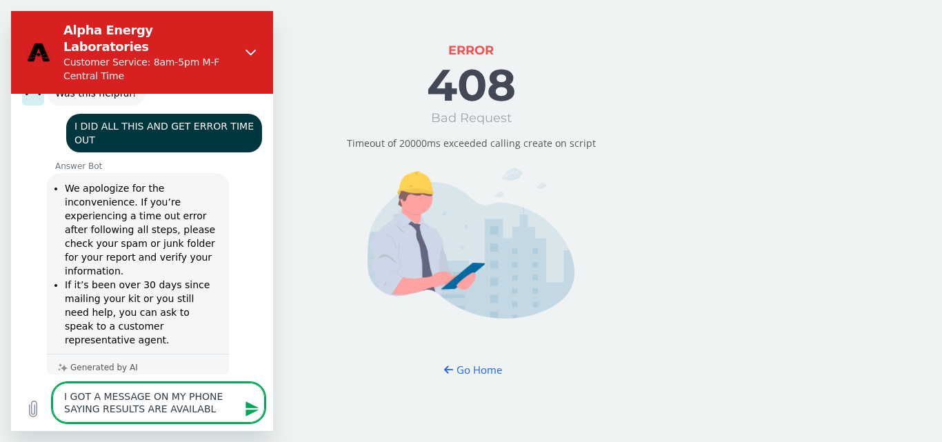
type textarea "x"
type textarea "I GOT A MESSAGE ON MY PHONE SAYING RESULTS ARE AVAILABLE"
type textarea "x"
type textarea "I GOT A MESSAGE ON MY PHONE SAYING RESULTS ARE AVAILABLE O"
type textarea "x"
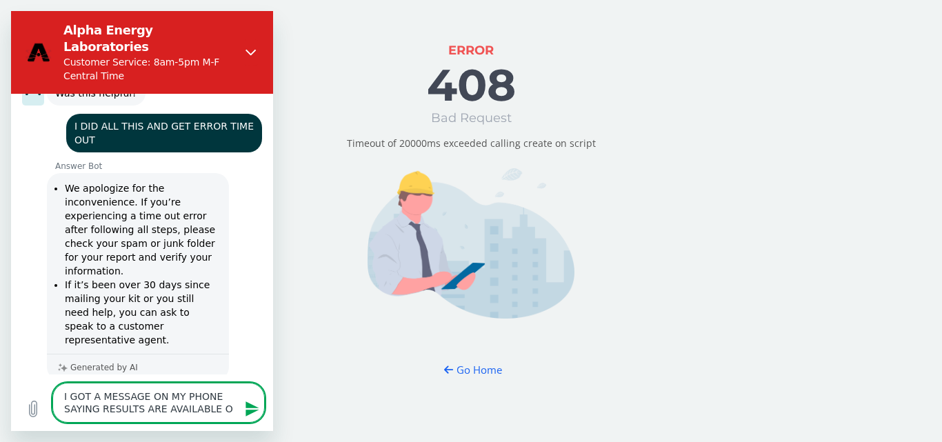
type textarea "I GOT A MESSAGE ON MY PHONE SAYING RESULTS ARE AVAILABLE ON"
type textarea "x"
type textarea "I GOT A MESSAGE ON MY PHONE SAYING RESULTS ARE AVAILABLE ON"
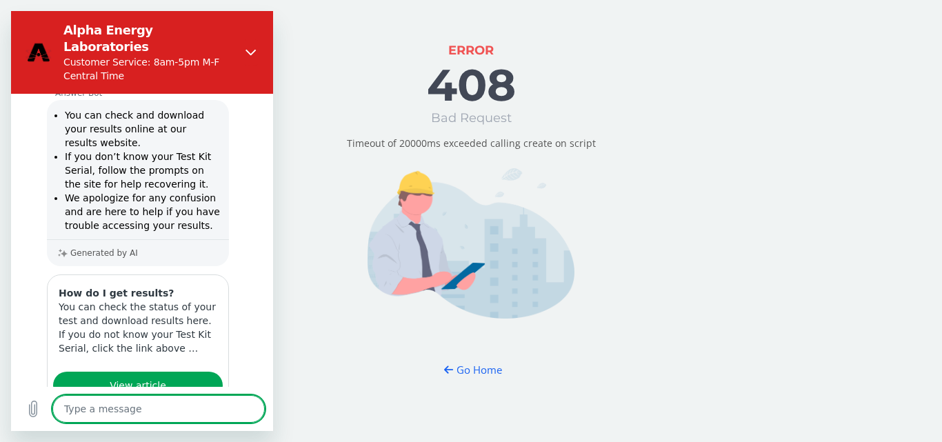
scroll to position [1113, 0]
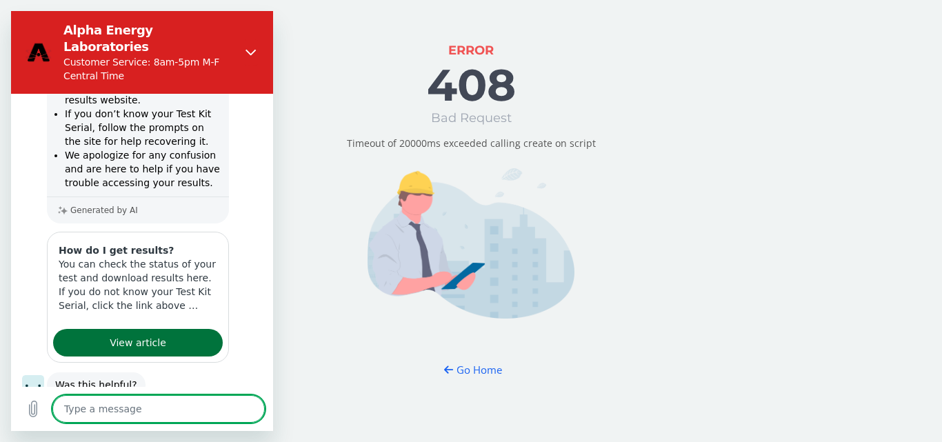
click at [143, 334] on span "View article" at bounding box center [138, 342] width 57 height 17
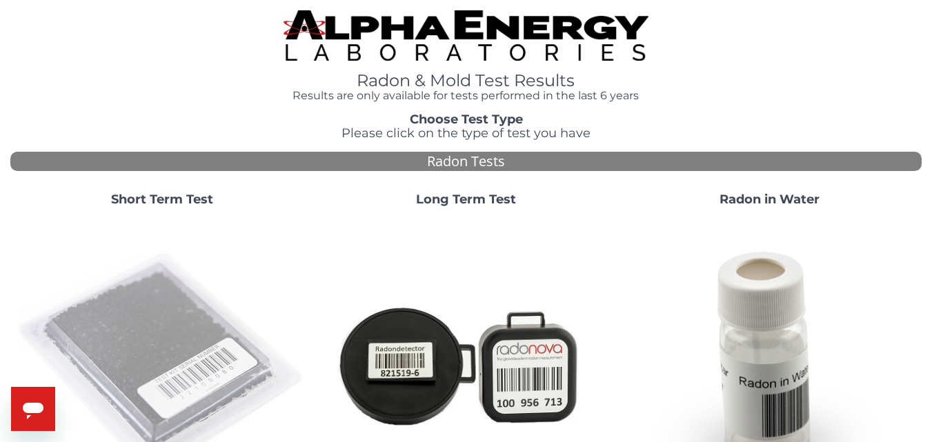
click at [157, 308] on img at bounding box center [162, 364] width 292 height 292
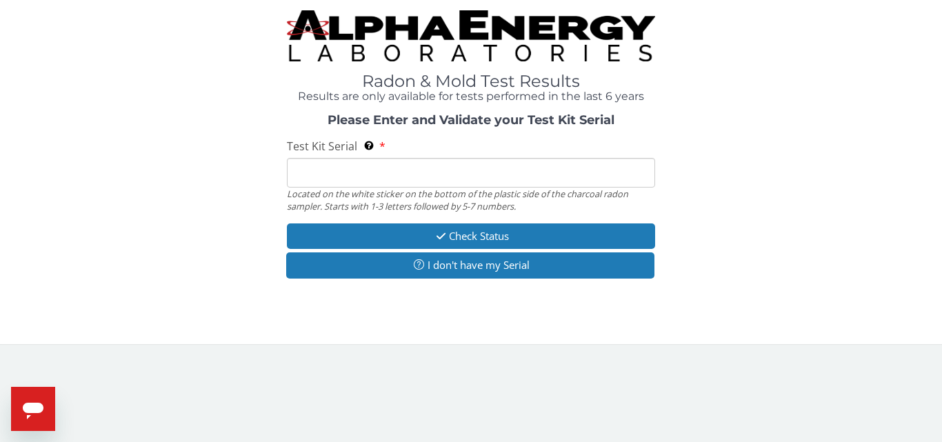
click at [313, 172] on input "Test Kit Serial Located on the white sticker on the bottom of the plastic side …" at bounding box center [471, 173] width 368 height 30
type input "FE471865"
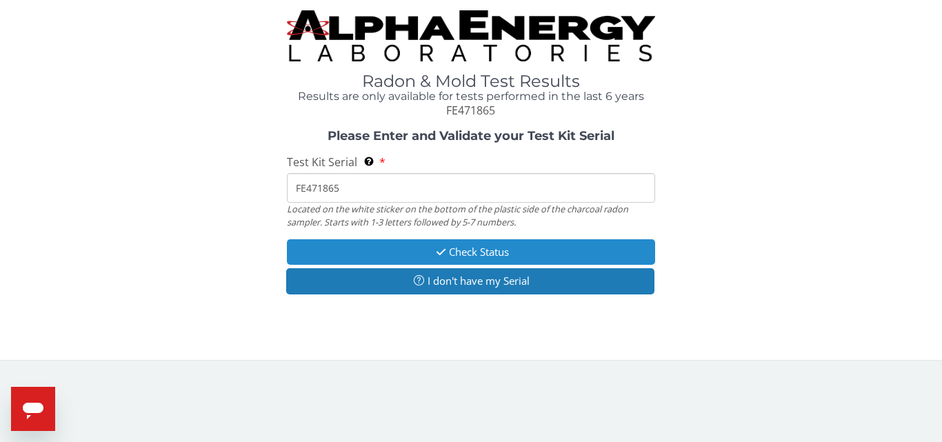
click at [384, 253] on button "Check Status" at bounding box center [471, 252] width 368 height 26
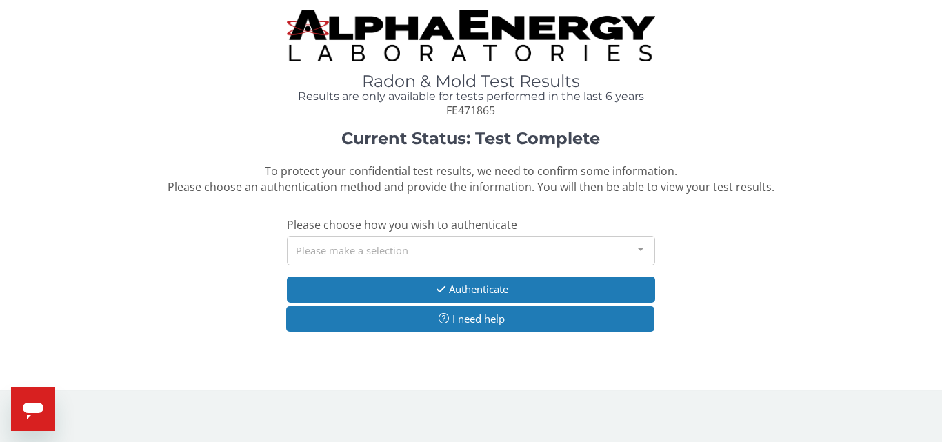
click at [639, 249] on div at bounding box center [641, 250] width 28 height 26
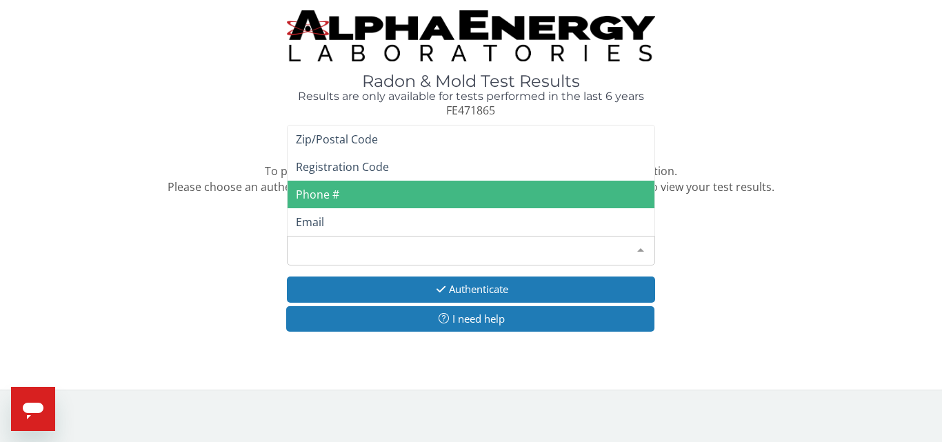
click at [337, 190] on span "Phone #" at bounding box center [317, 194] width 43 height 15
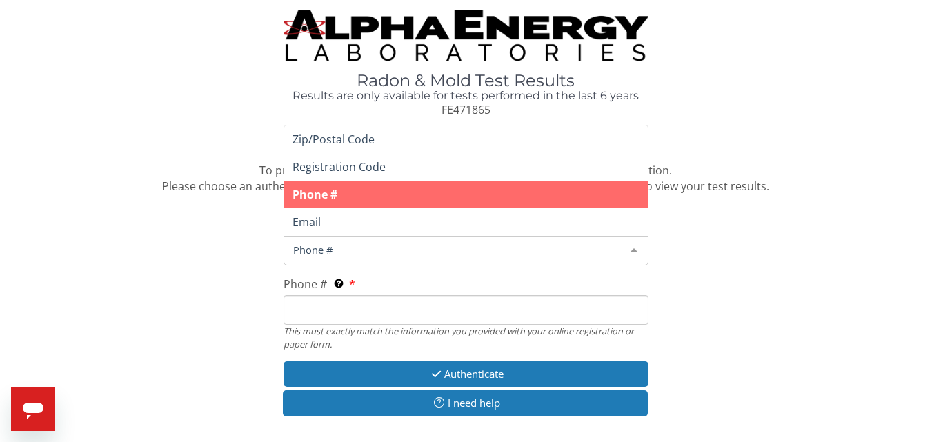
click at [634, 250] on div at bounding box center [634, 250] width 28 height 26
click at [568, 193] on span "Phone #" at bounding box center [465, 195] width 363 height 28
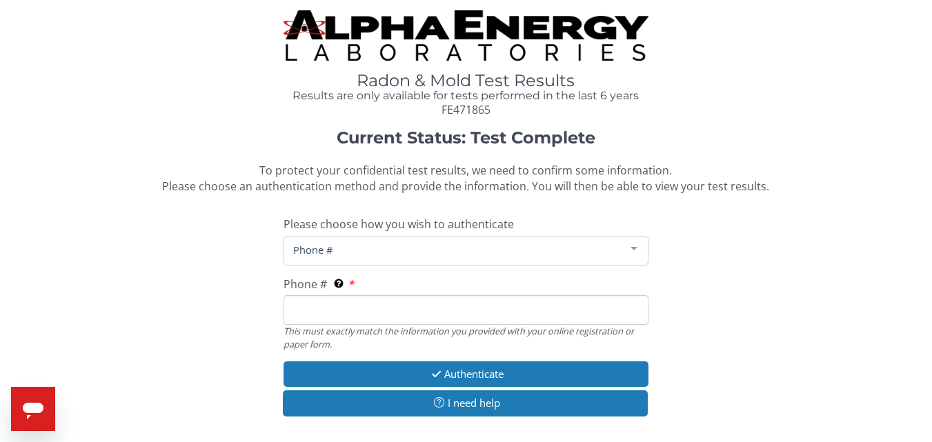
click at [388, 312] on input "Phone # This must exactly match the information you provided with your online r…" at bounding box center [465, 310] width 364 height 30
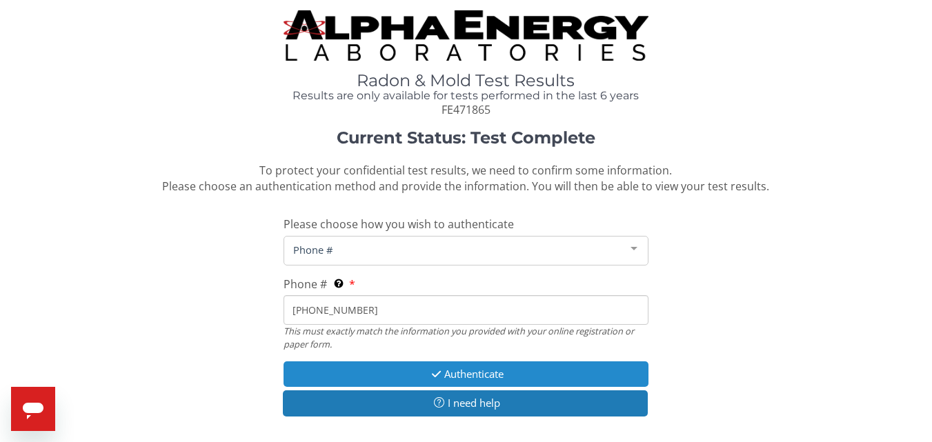
type input "414 688 8111"
click at [407, 376] on button "Authenticate" at bounding box center [465, 374] width 364 height 26
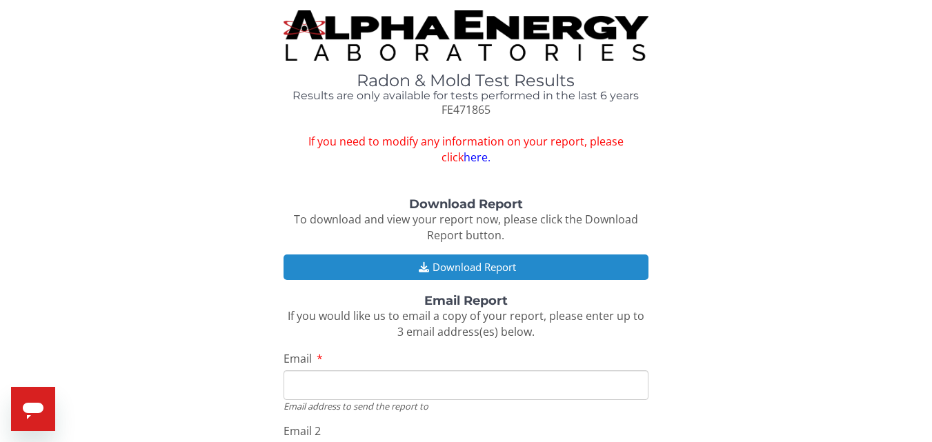
click at [431, 265] on button "Download Report" at bounding box center [465, 267] width 364 height 26
